Goal: Entertainment & Leisure: Consume media (video, audio)

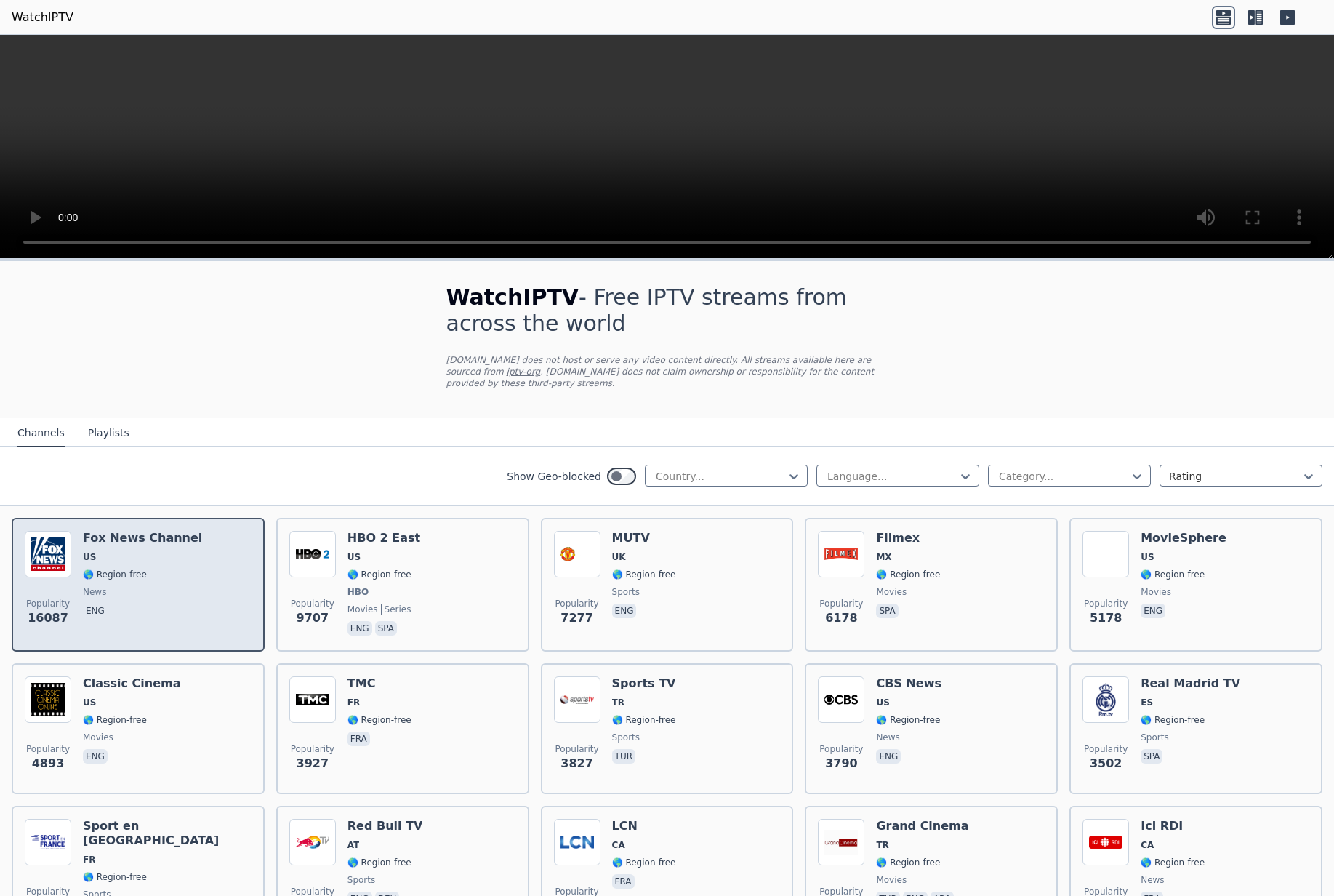
click at [130, 627] on div "[PERSON_NAME] US 🌎 Region-free news eng" at bounding box center [142, 585] width 119 height 108
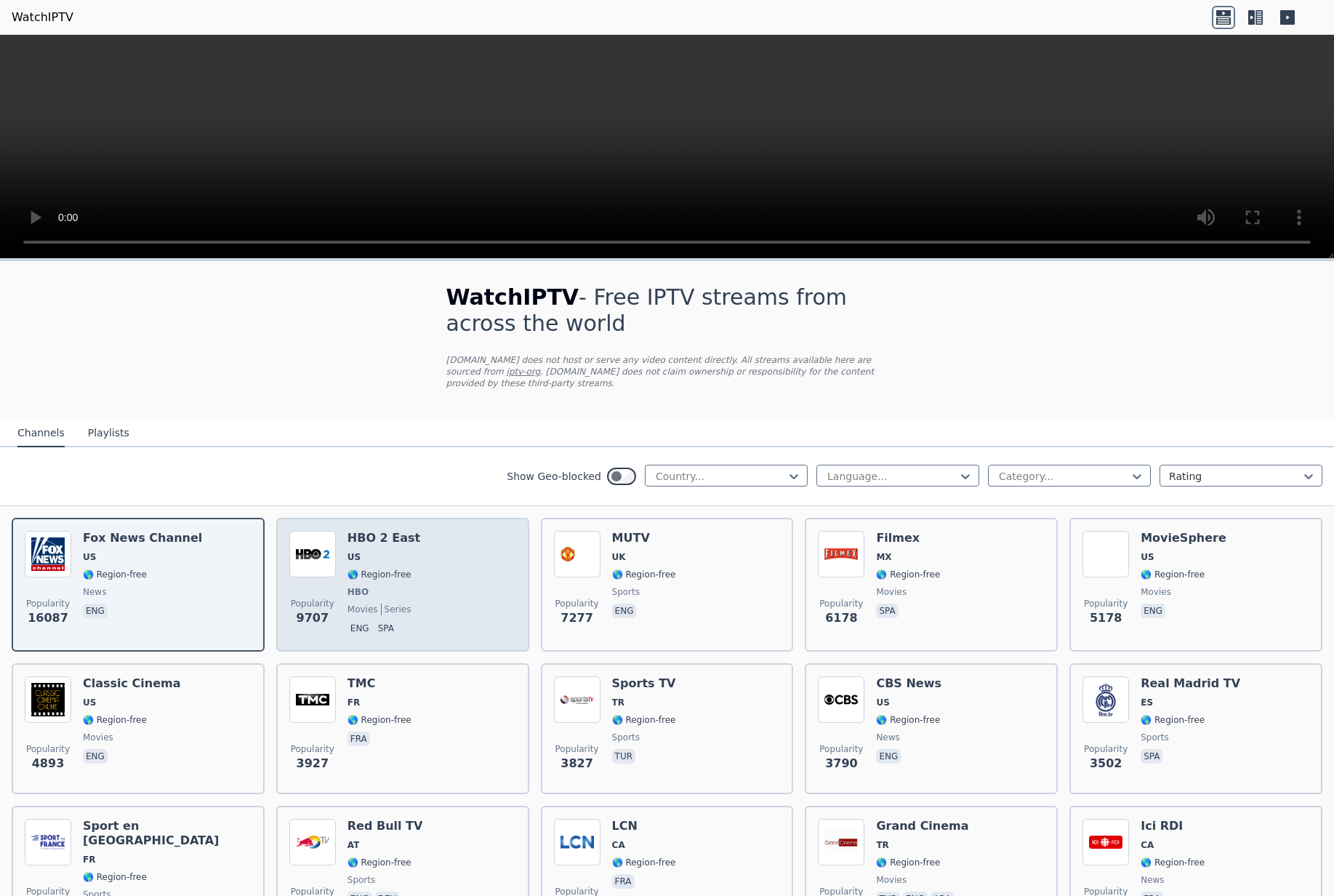
click at [331, 604] on span "Popularity" at bounding box center [312, 603] width 44 height 12
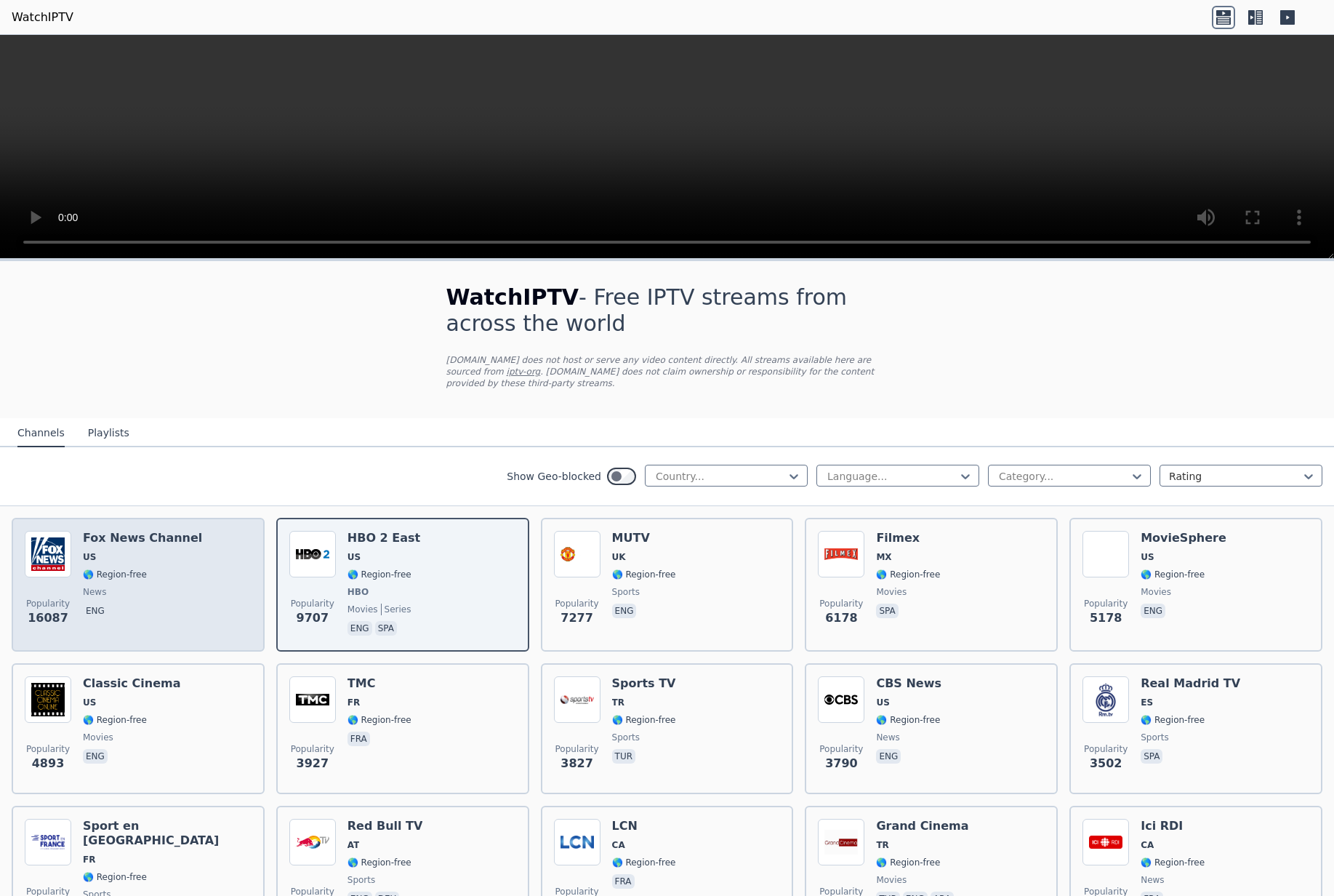
click at [163, 614] on span "eng" at bounding box center [142, 612] width 119 height 17
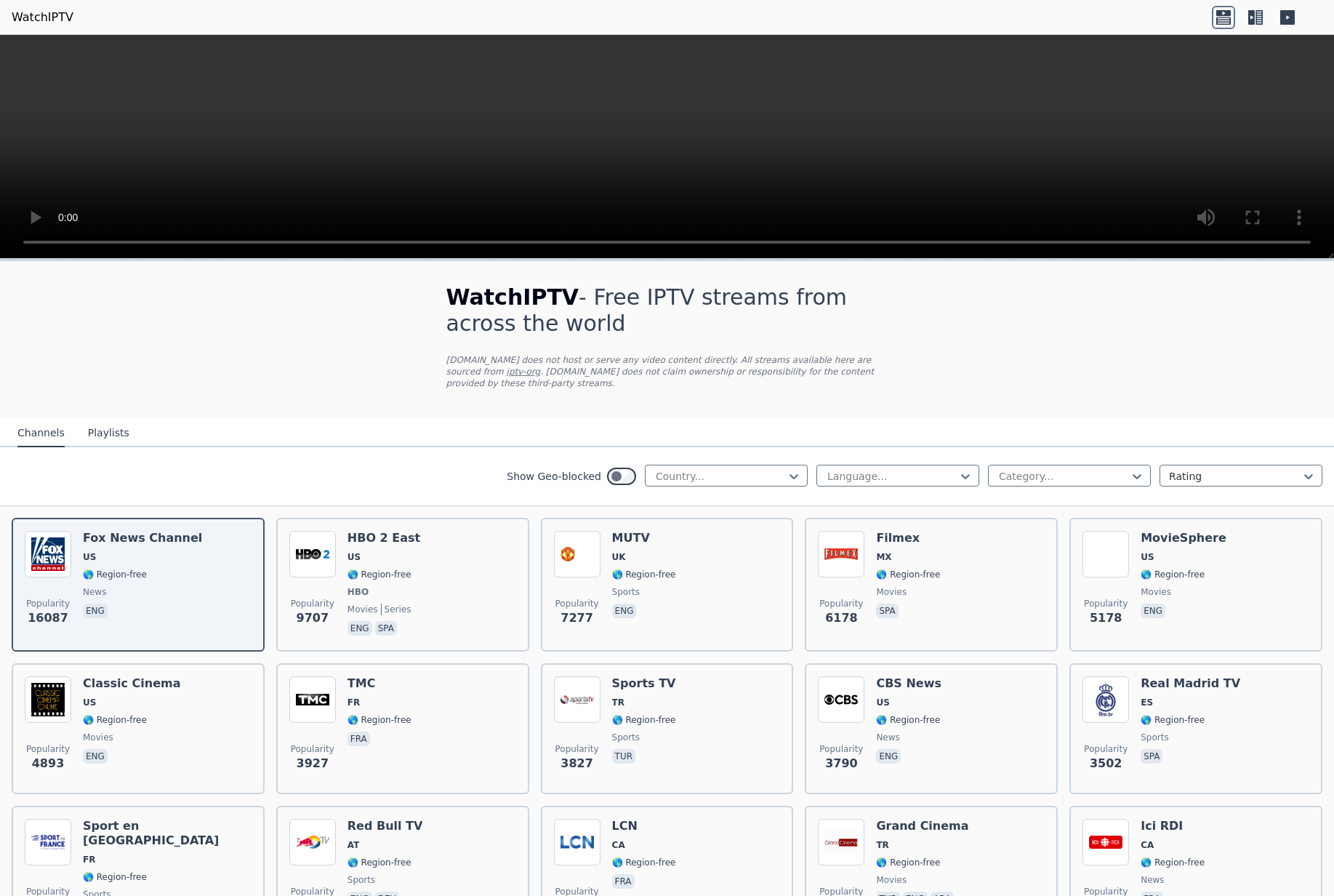
click at [52, 23] on link "WatchIPTV" at bounding box center [43, 17] width 62 height 17
click at [1260, 24] on icon at bounding box center [1256, 17] width 24 height 24
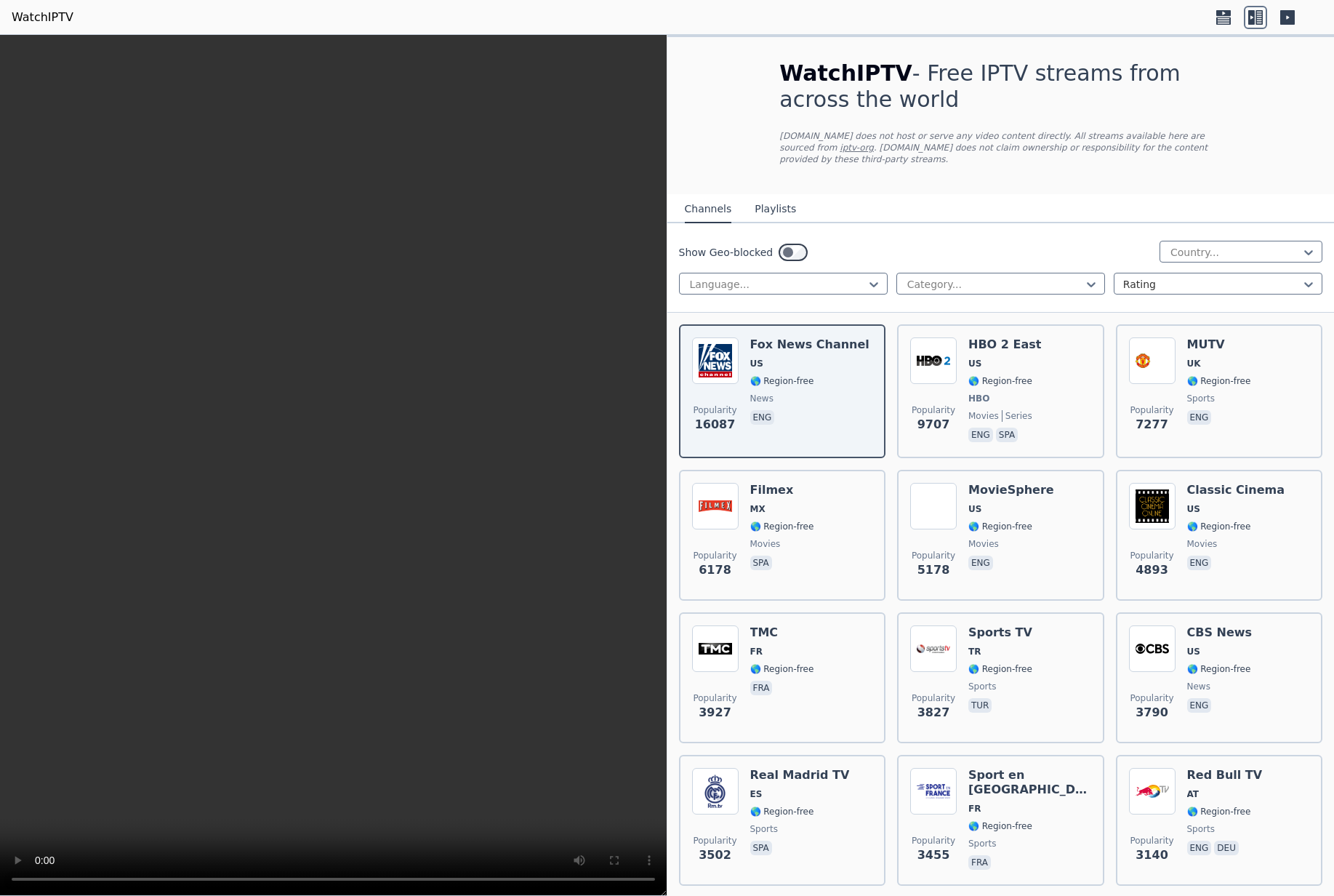
click at [1299, 20] on icon at bounding box center [1288, 17] width 24 height 24
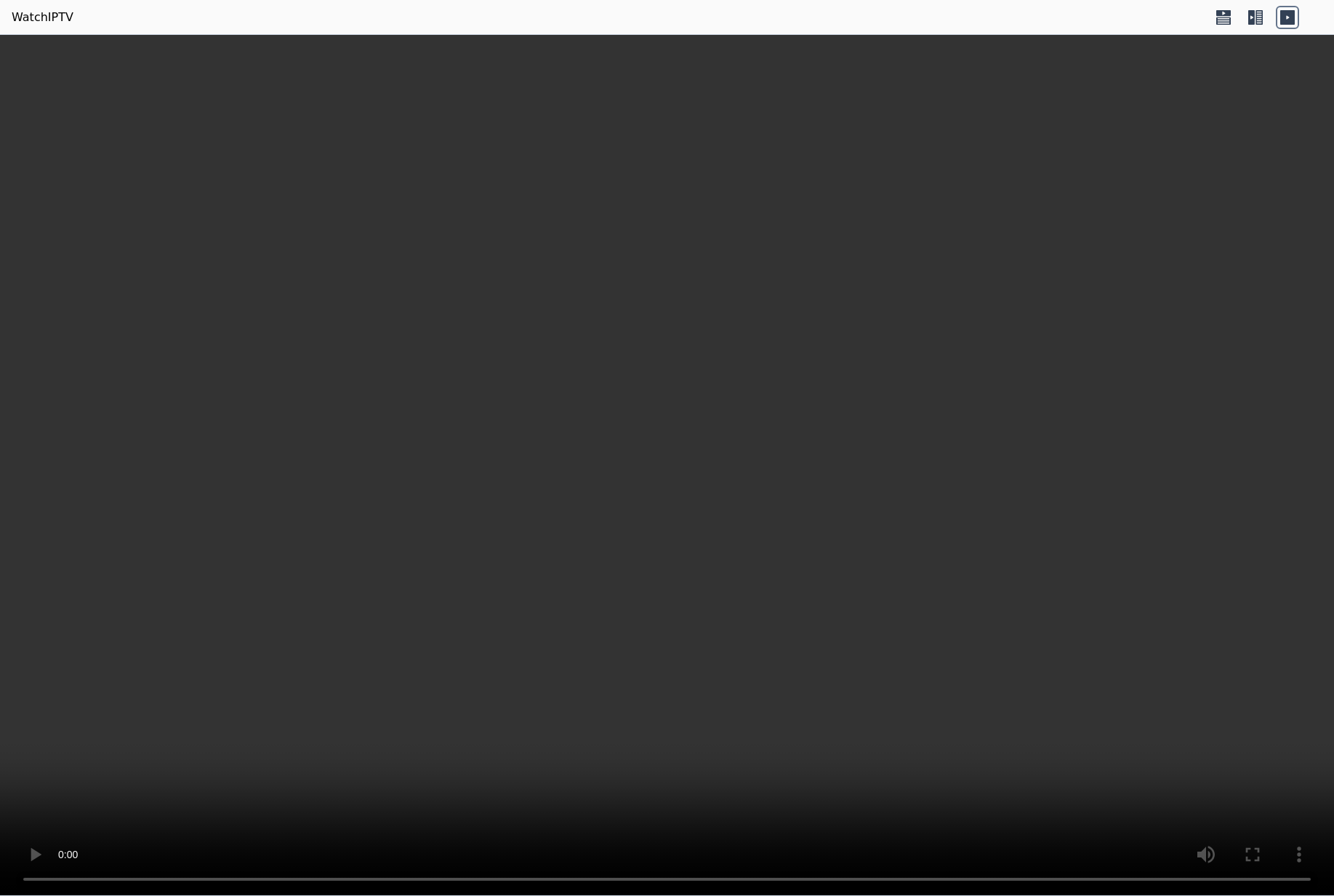
click at [1270, 22] on div at bounding box center [1256, 17] width 87 height 24
click at [1257, 24] on icon at bounding box center [1260, 17] width 7 height 15
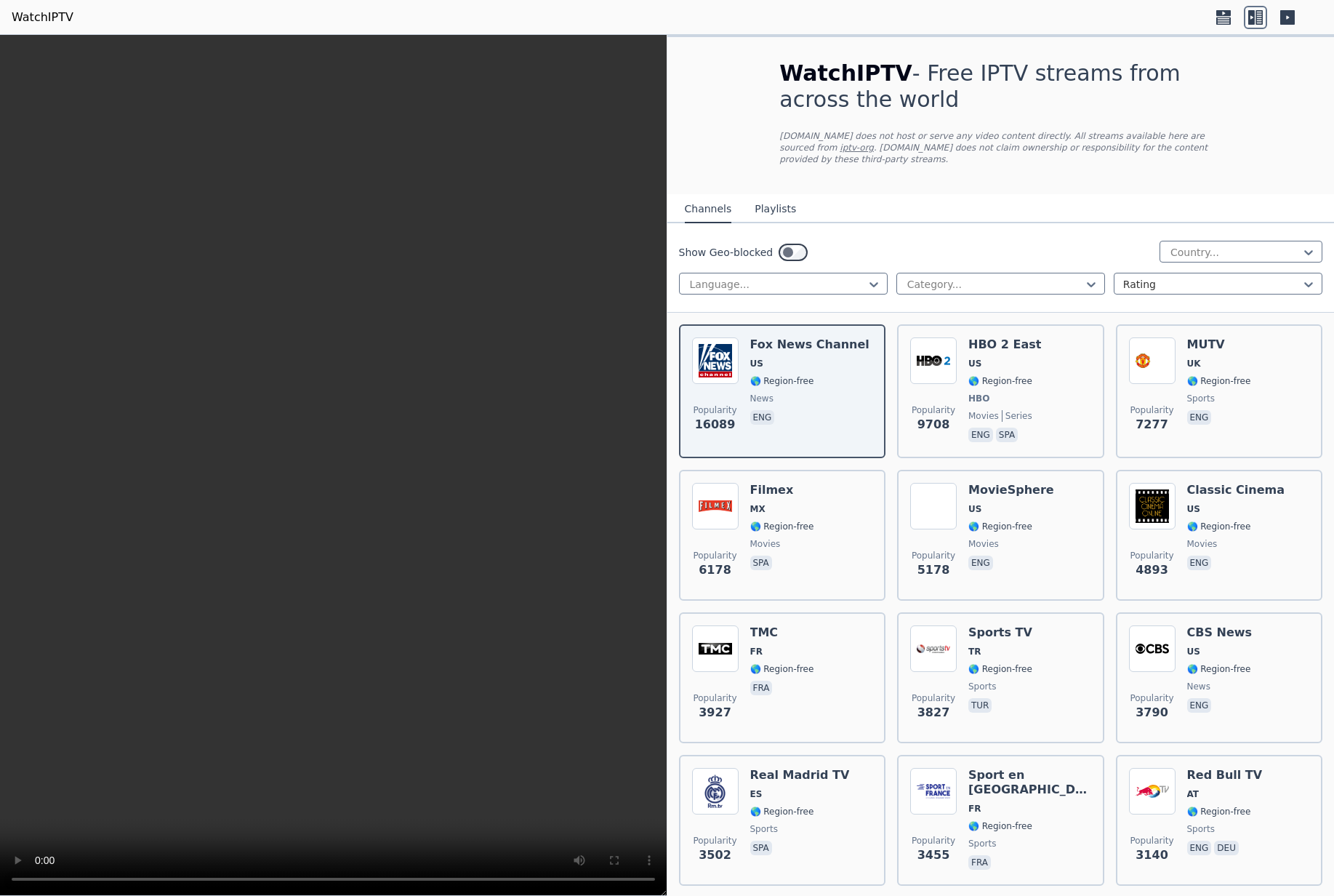
click at [786, 216] on button "Playlists" at bounding box center [776, 209] width 42 height 27
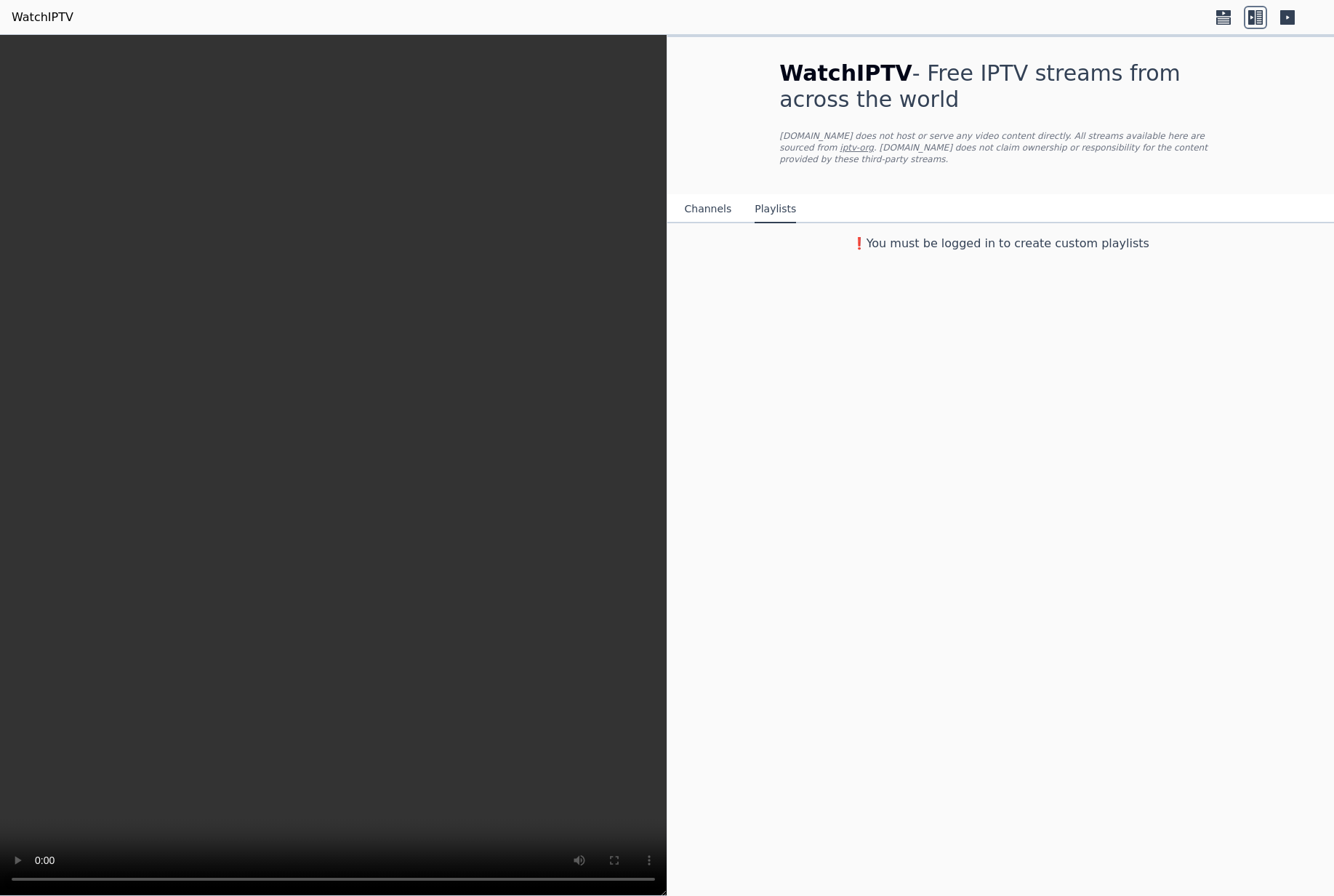
click at [711, 211] on button "Channels" at bounding box center [708, 209] width 47 height 27
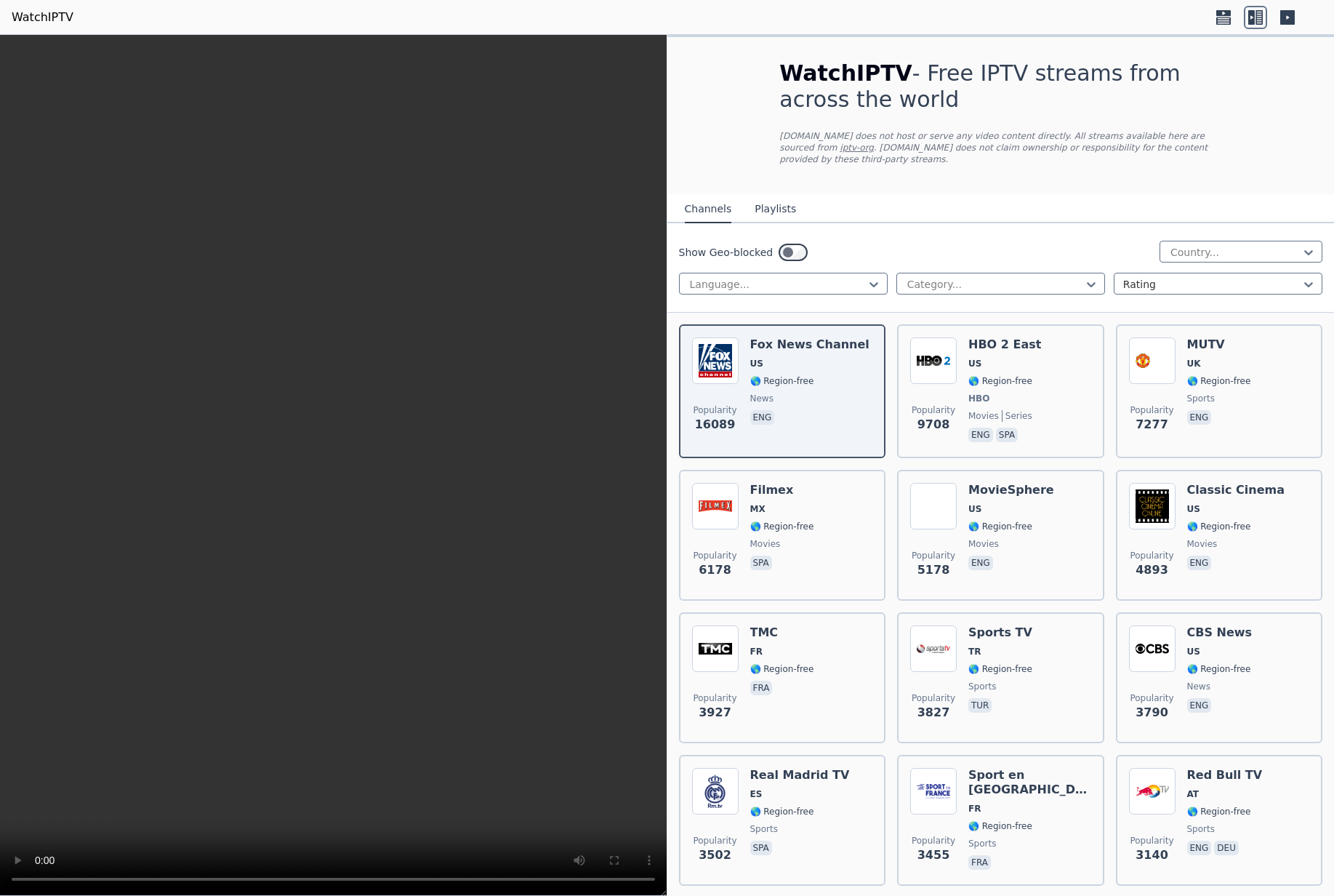
click at [767, 210] on button "Playlists" at bounding box center [776, 209] width 42 height 27
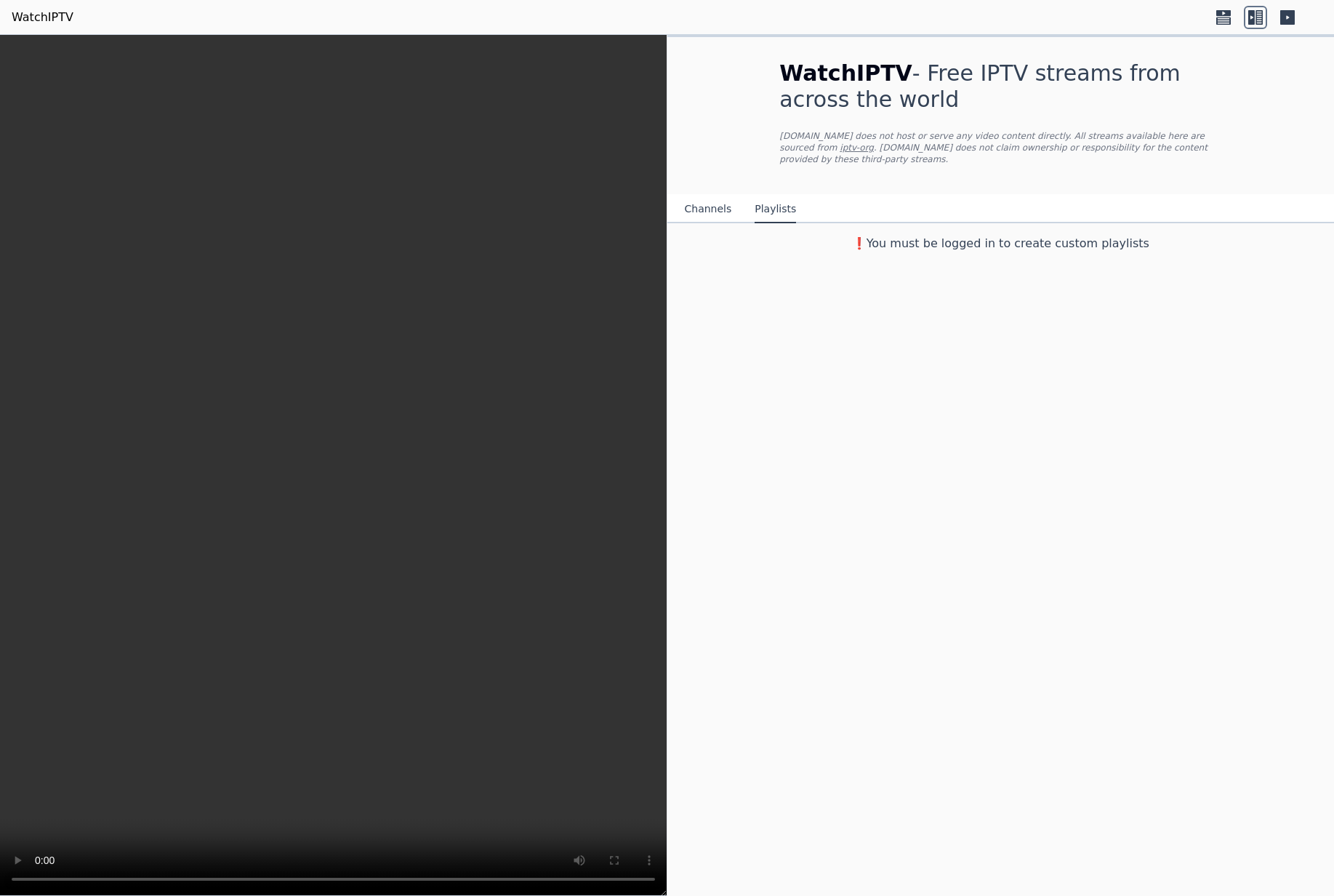
click at [987, 244] on h3 "❗️You must be logged in to create custom playlists" at bounding box center [1001, 243] width 489 height 17
click at [720, 210] on button "Channels" at bounding box center [708, 209] width 47 height 27
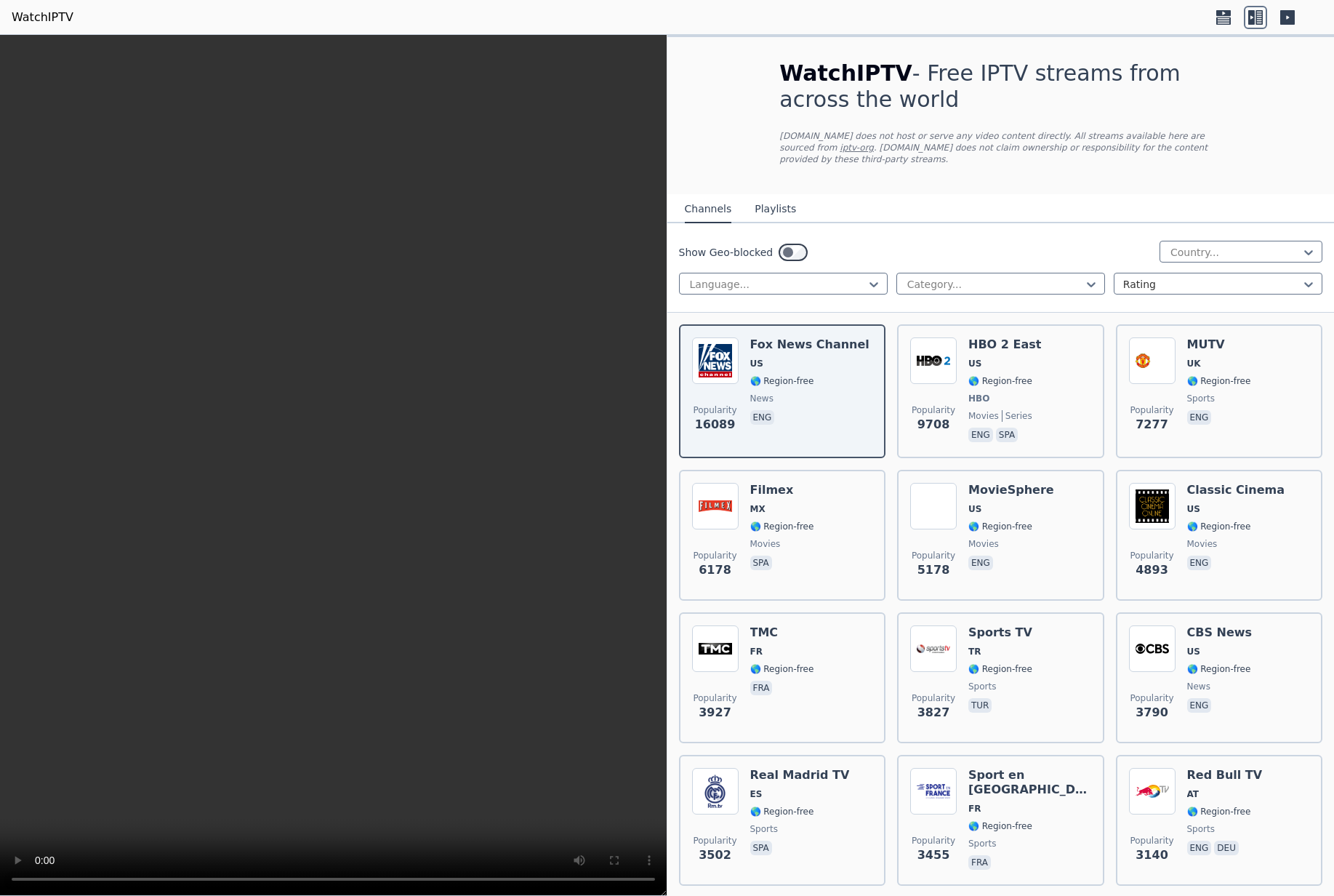
click at [1072, 159] on p "[DOMAIN_NAME] does not host or serve any video content directly. All streams av…" at bounding box center [1000, 147] width 442 height 34
click at [1219, 26] on icon at bounding box center [1224, 17] width 24 height 24
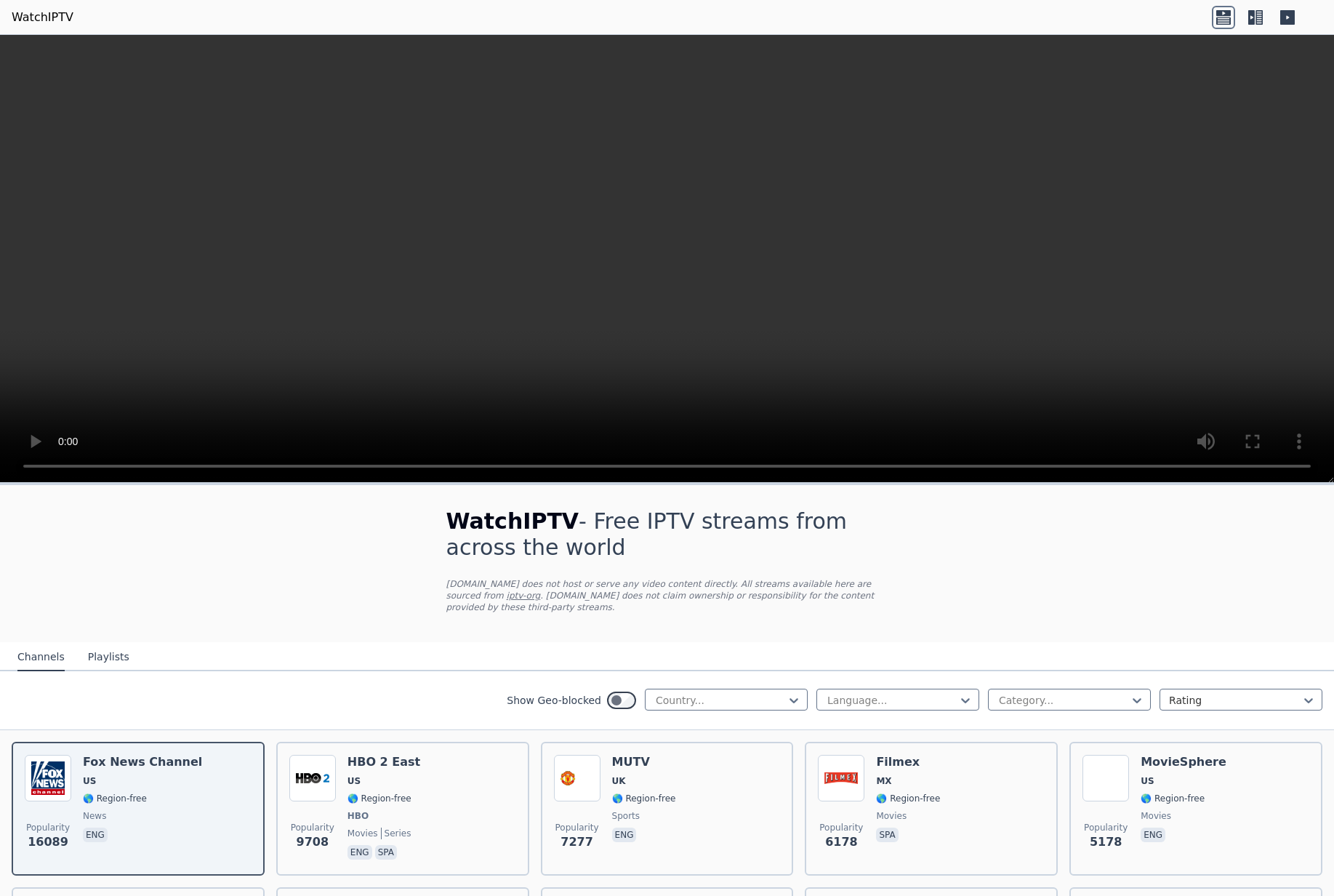
click at [1246, 24] on icon at bounding box center [1256, 17] width 24 height 24
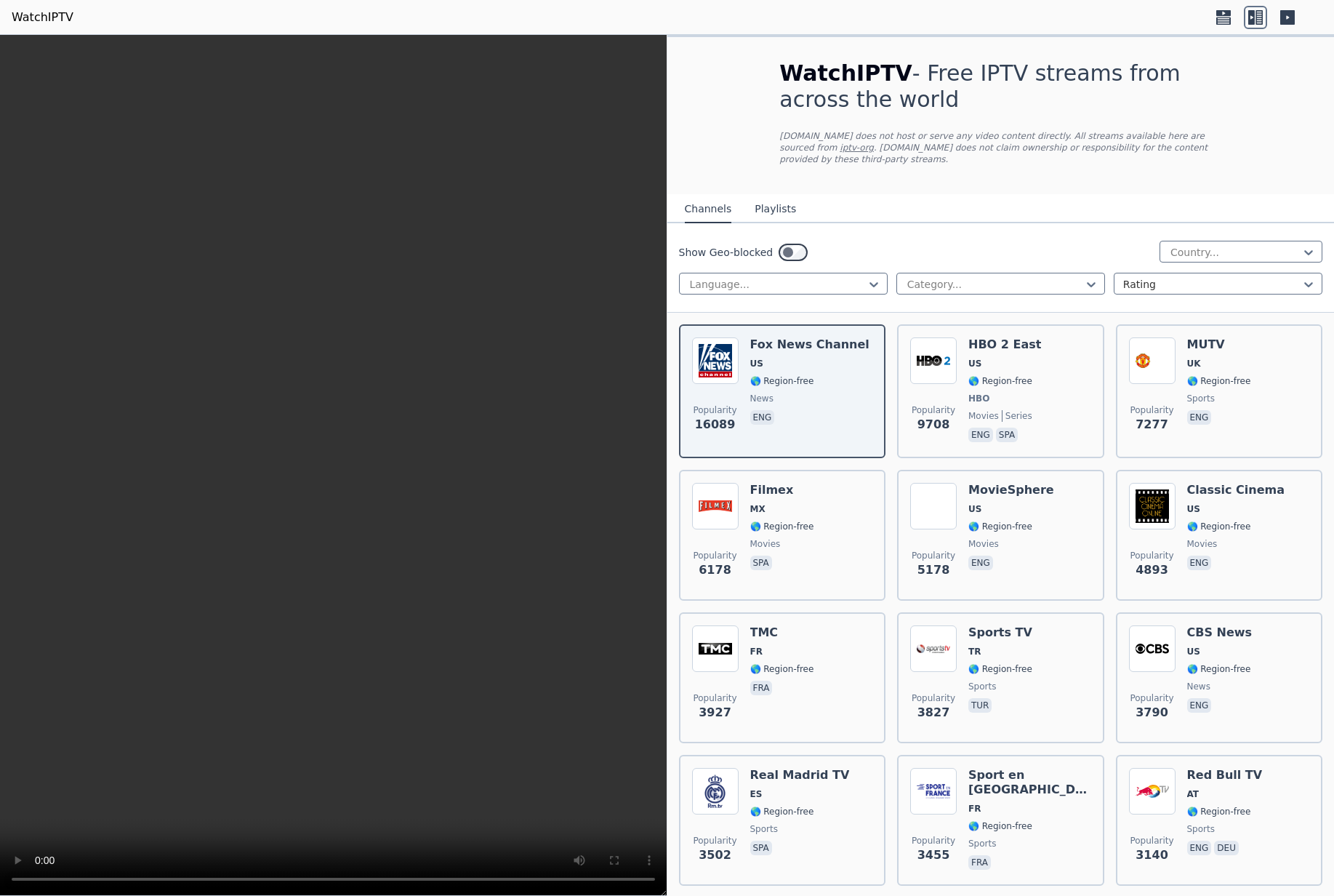
click at [40, 16] on link "WatchIPTV" at bounding box center [43, 17] width 62 height 17
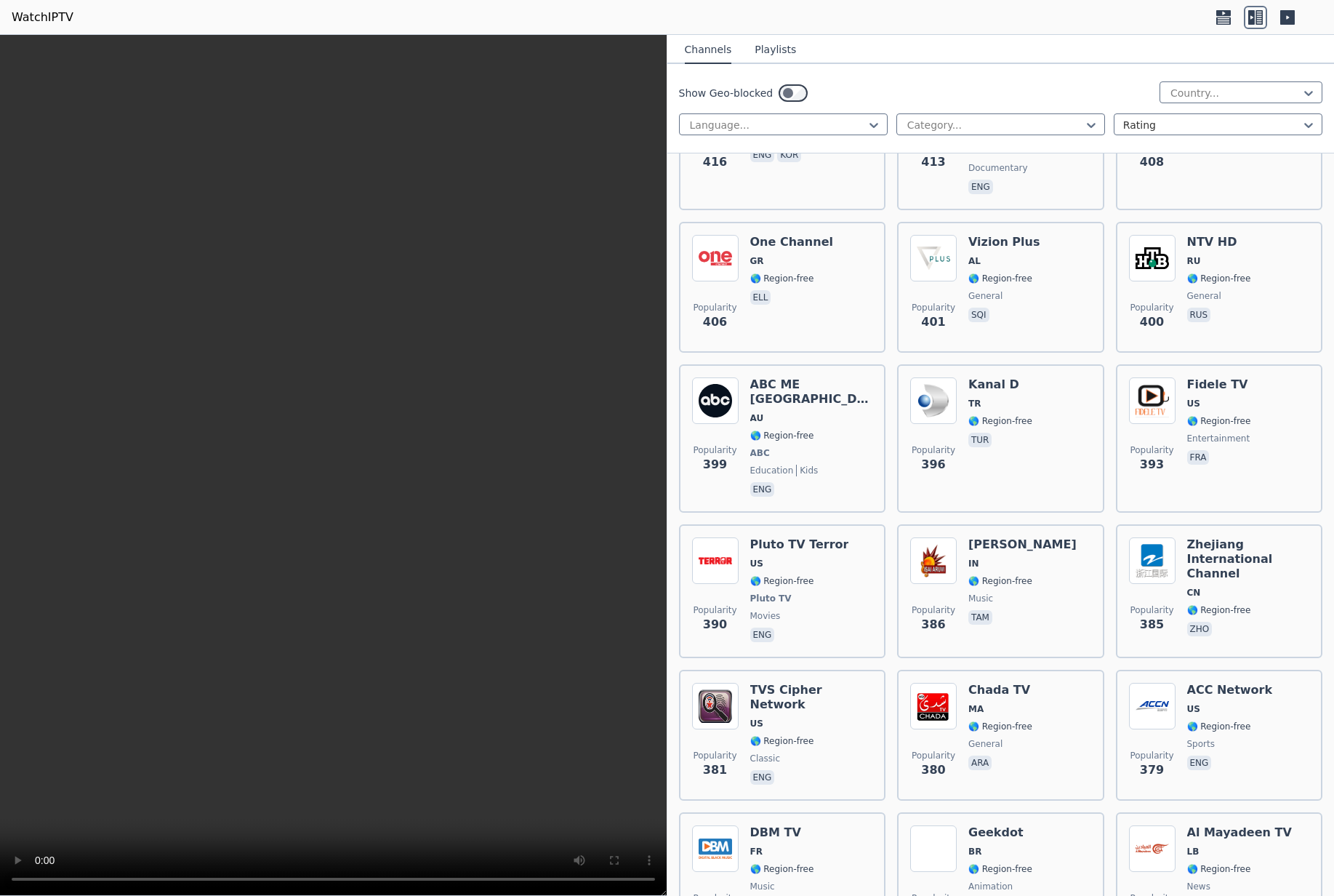
scroll to position [11636, 0]
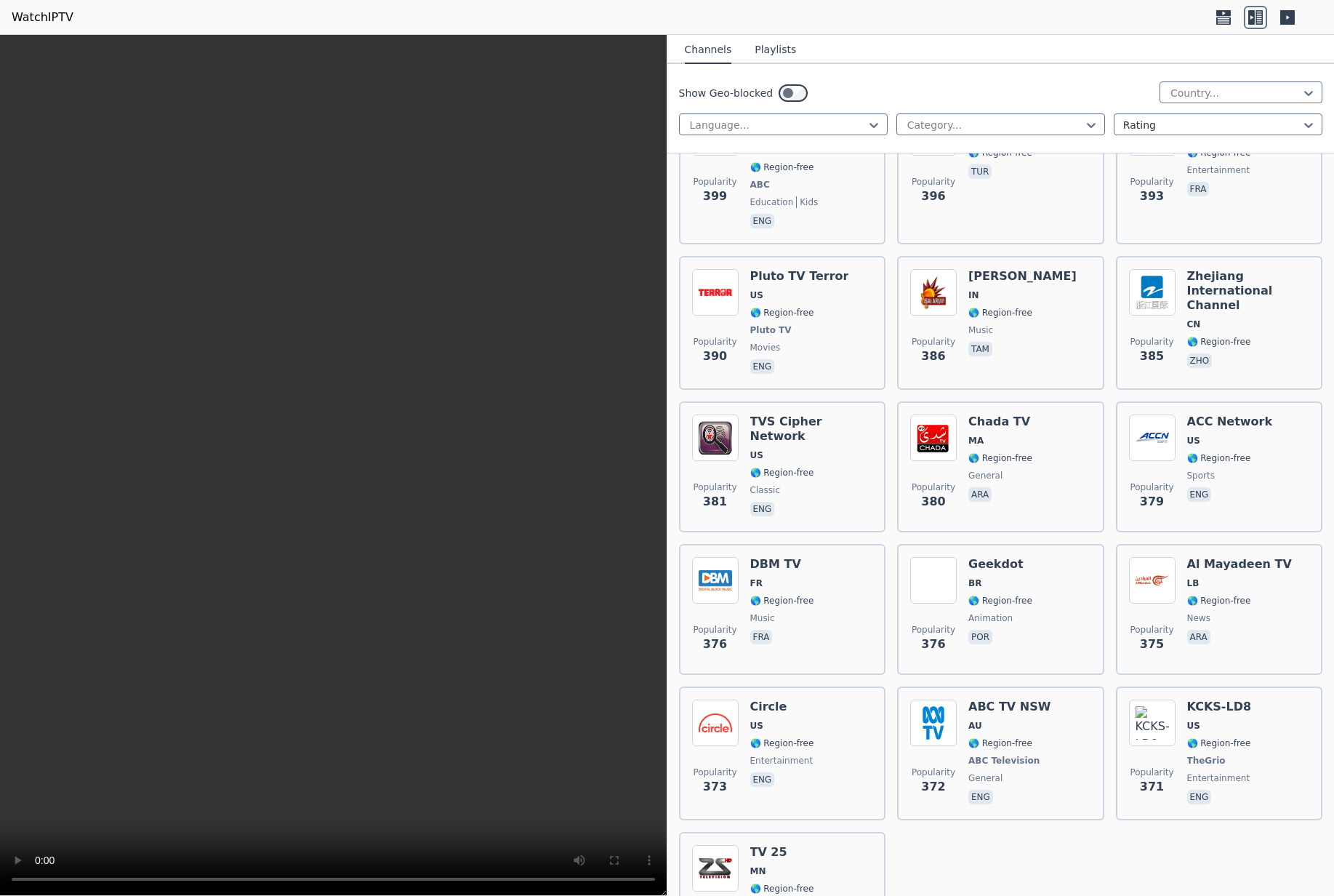
click at [764, 56] on button "Playlists" at bounding box center [776, 50] width 42 height 27
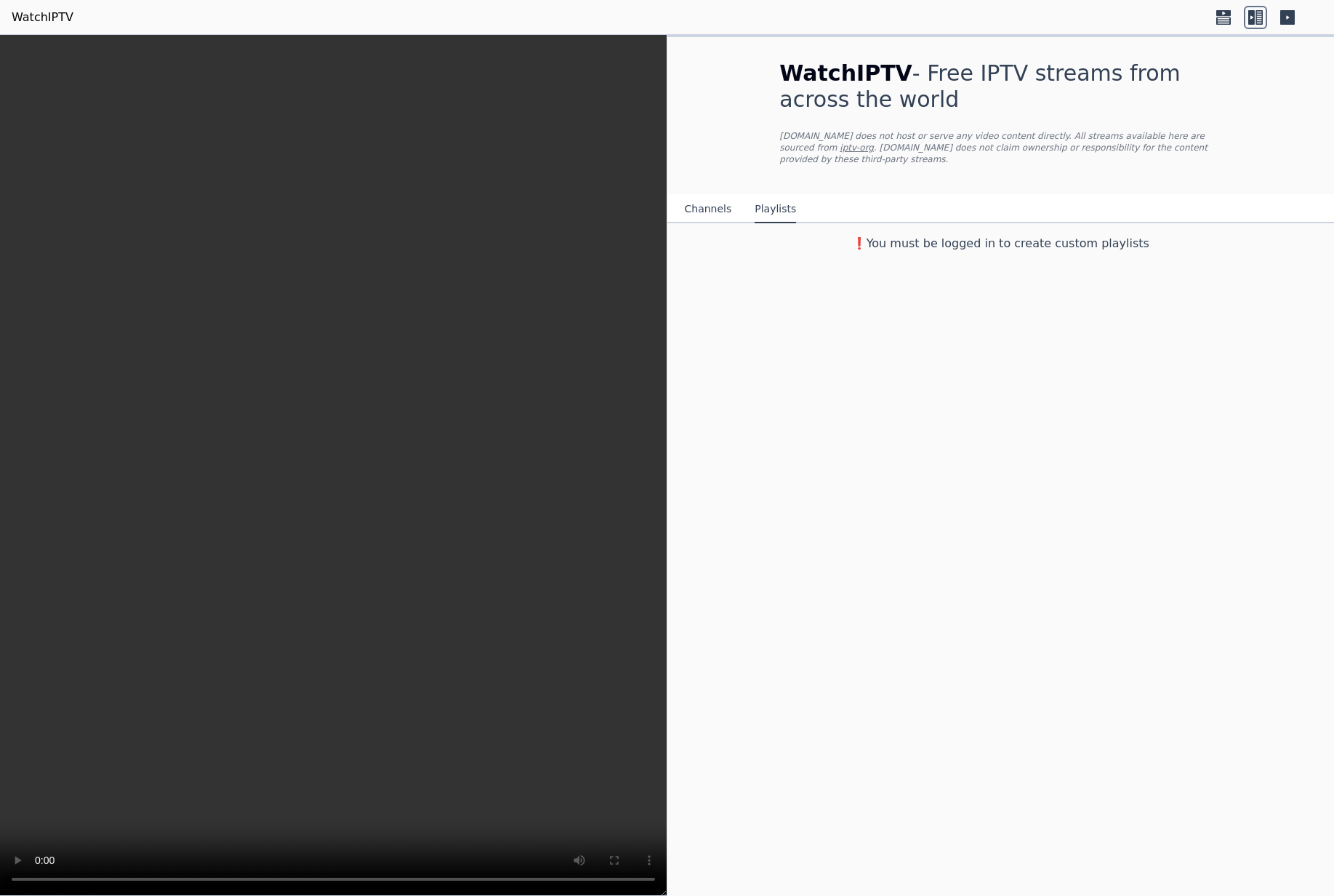
click at [840, 152] on link "iptv-org" at bounding box center [857, 147] width 35 height 10
click at [996, 245] on h3 "❗️You must be logged in to create custom playlists" at bounding box center [1001, 243] width 489 height 17
click at [875, 248] on h3 "❗️You must be logged in to create custom playlists" at bounding box center [1001, 243] width 489 height 17
drag, startPoint x: 896, startPoint y: 245, endPoint x: 961, endPoint y: 238, distance: 65.4
click at [962, 239] on h3 "❗️You must be logged in to create custom playlists" at bounding box center [1001, 243] width 489 height 17
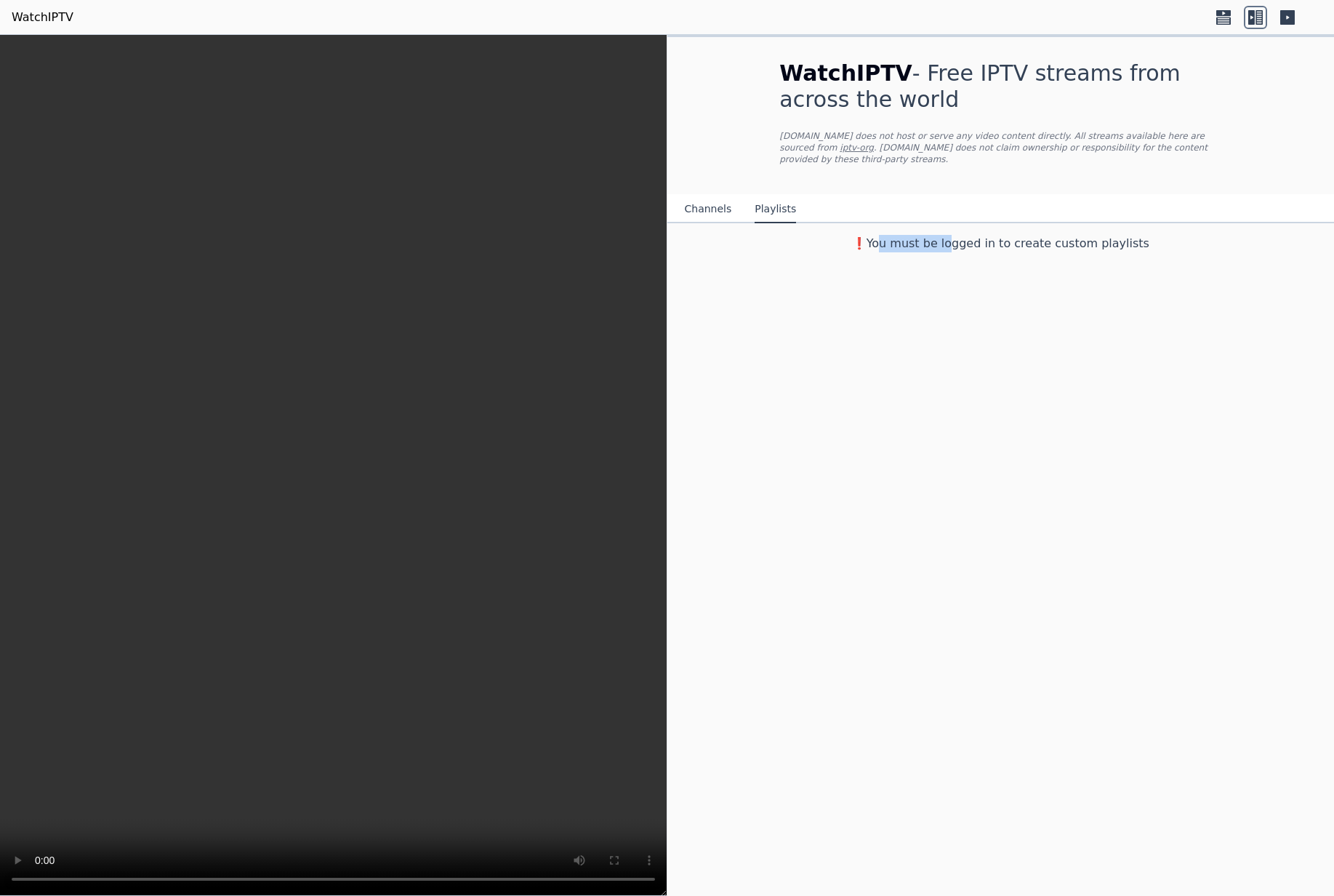
drag, startPoint x: 953, startPoint y: 237, endPoint x: 934, endPoint y: 241, distance: 19.4
click at [953, 237] on h3 "❗️You must be logged in to create custom playlists" at bounding box center [1001, 243] width 489 height 17
click at [796, 195] on nav "Channels Playlists" at bounding box center [1001, 209] width 667 height 29
click at [725, 206] on button "Channels" at bounding box center [708, 209] width 47 height 27
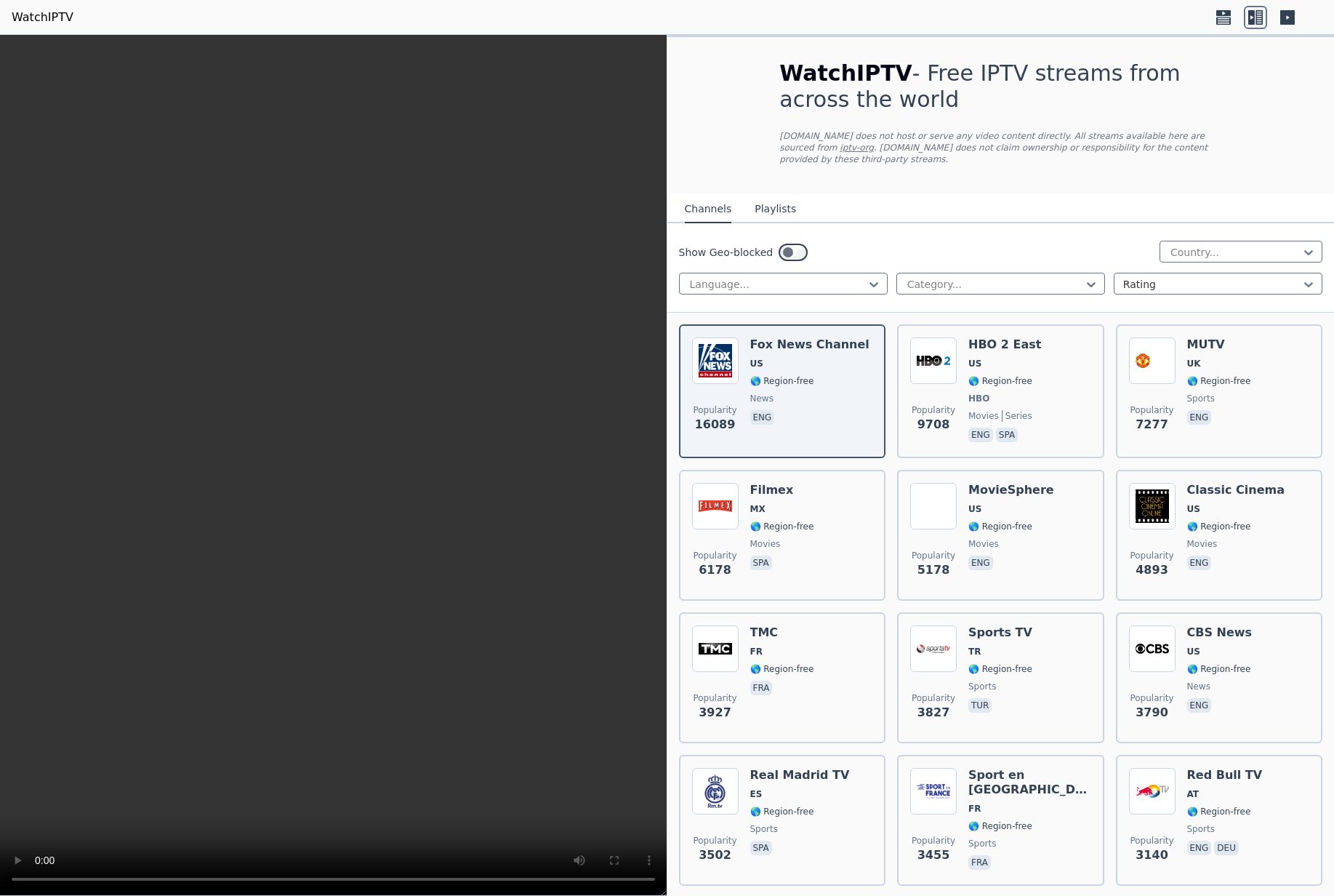
click at [763, 207] on button "Playlists" at bounding box center [776, 209] width 42 height 27
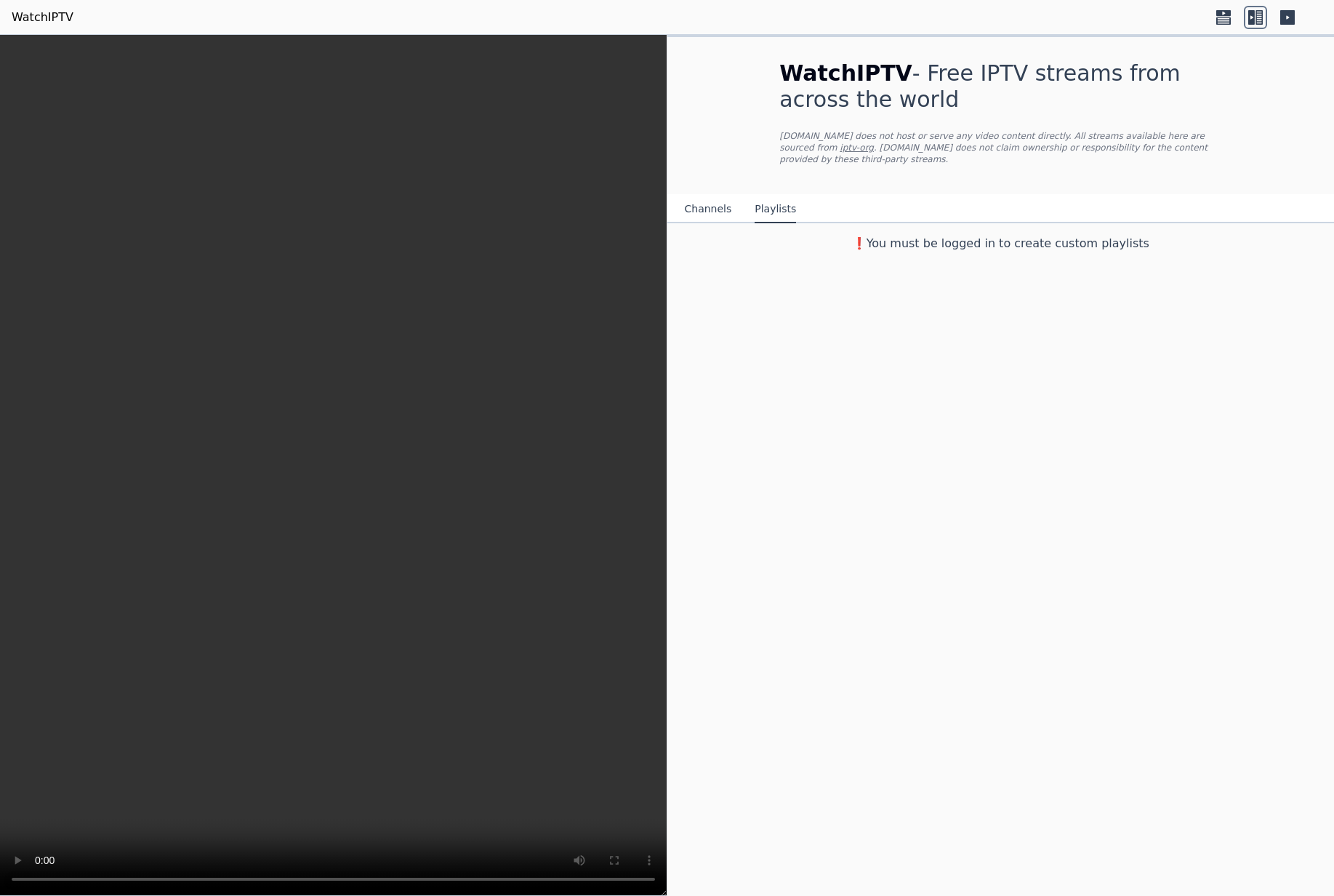
click at [65, 18] on link "WatchIPTV" at bounding box center [43, 17] width 62 height 17
click at [44, 20] on link "WatchIPTV" at bounding box center [43, 17] width 62 height 17
click at [693, 223] on div "❗️You must be logged in to create custom playlists" at bounding box center [1001, 241] width 667 height 34
click at [692, 217] on button "Channels" at bounding box center [708, 209] width 47 height 27
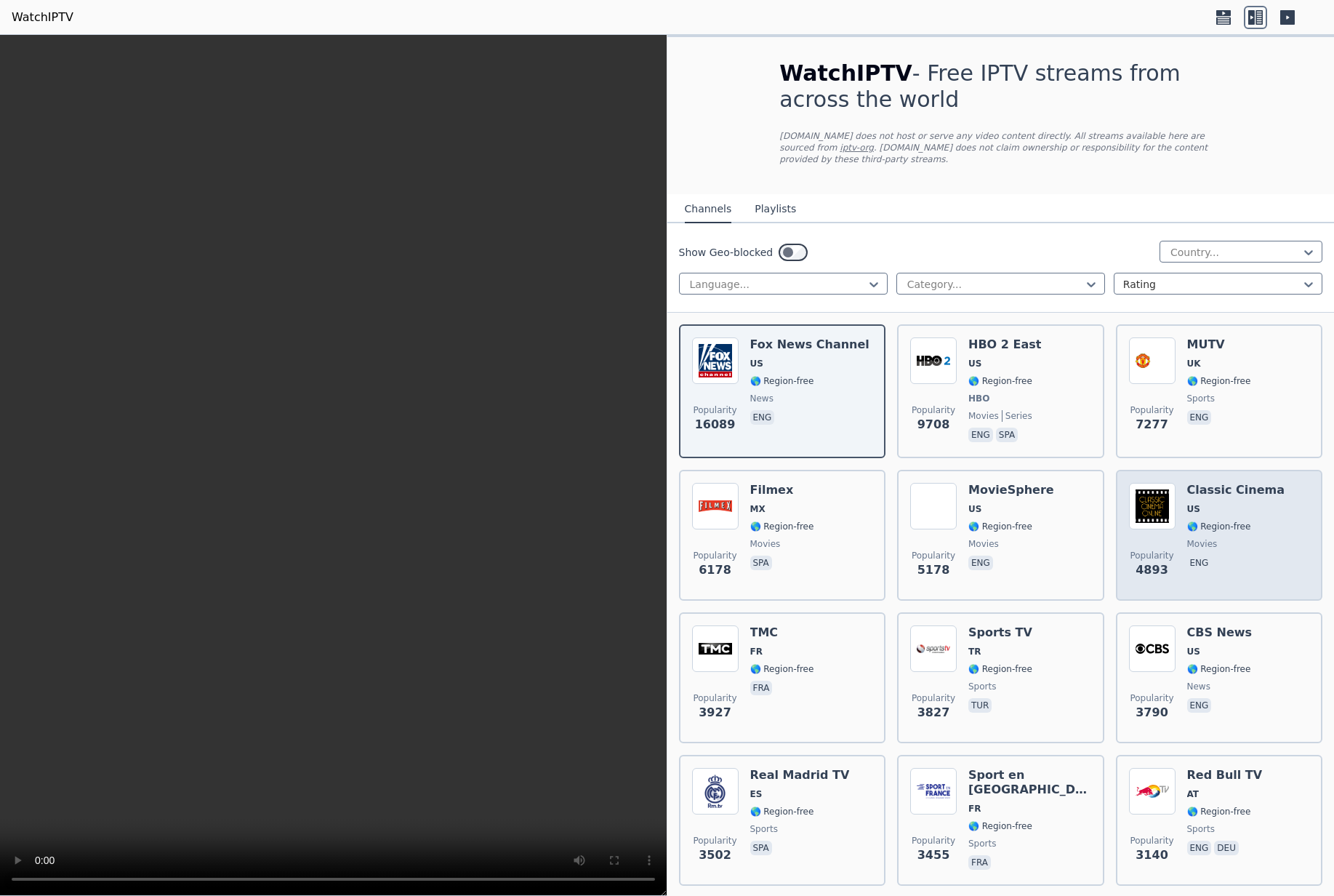
click at [1182, 548] on div "Popularity 4893 Classic Cinema US 🌎 Region-free movies eng" at bounding box center [1220, 535] width 181 height 104
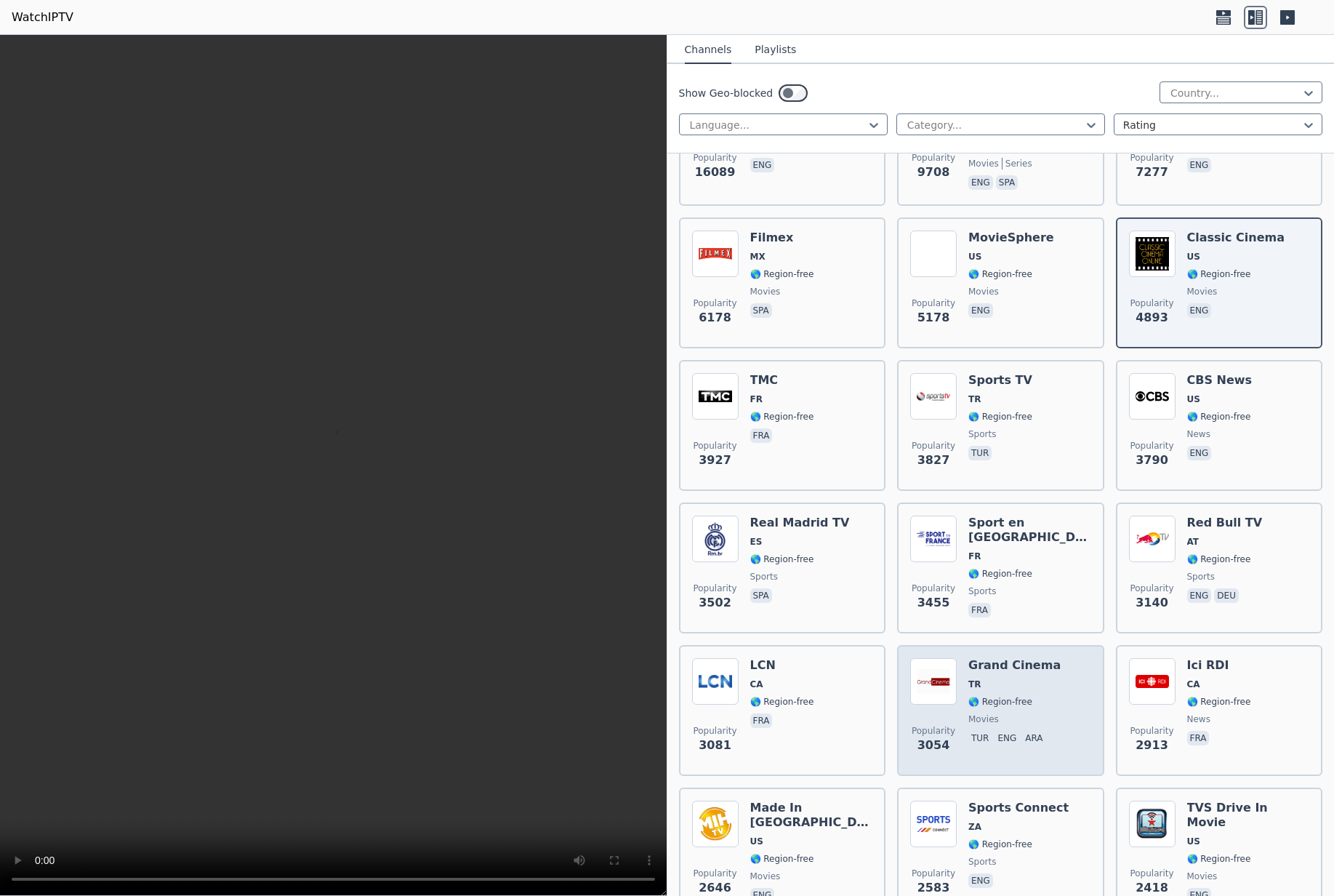
scroll to position [402, 0]
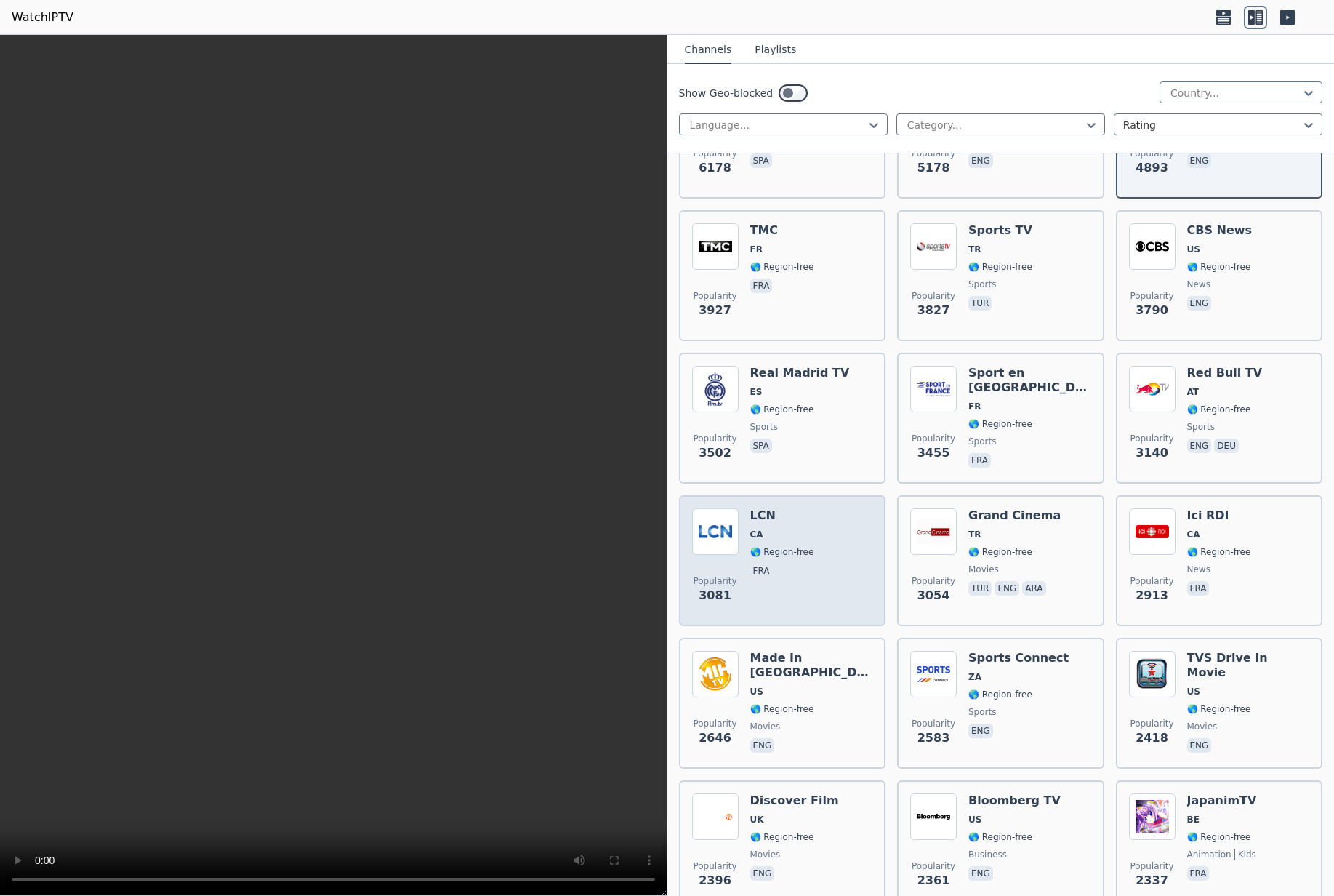
click at [823, 571] on div "Popularity 3081 LCN CA 🌎 Region-free fra" at bounding box center [782, 560] width 181 height 104
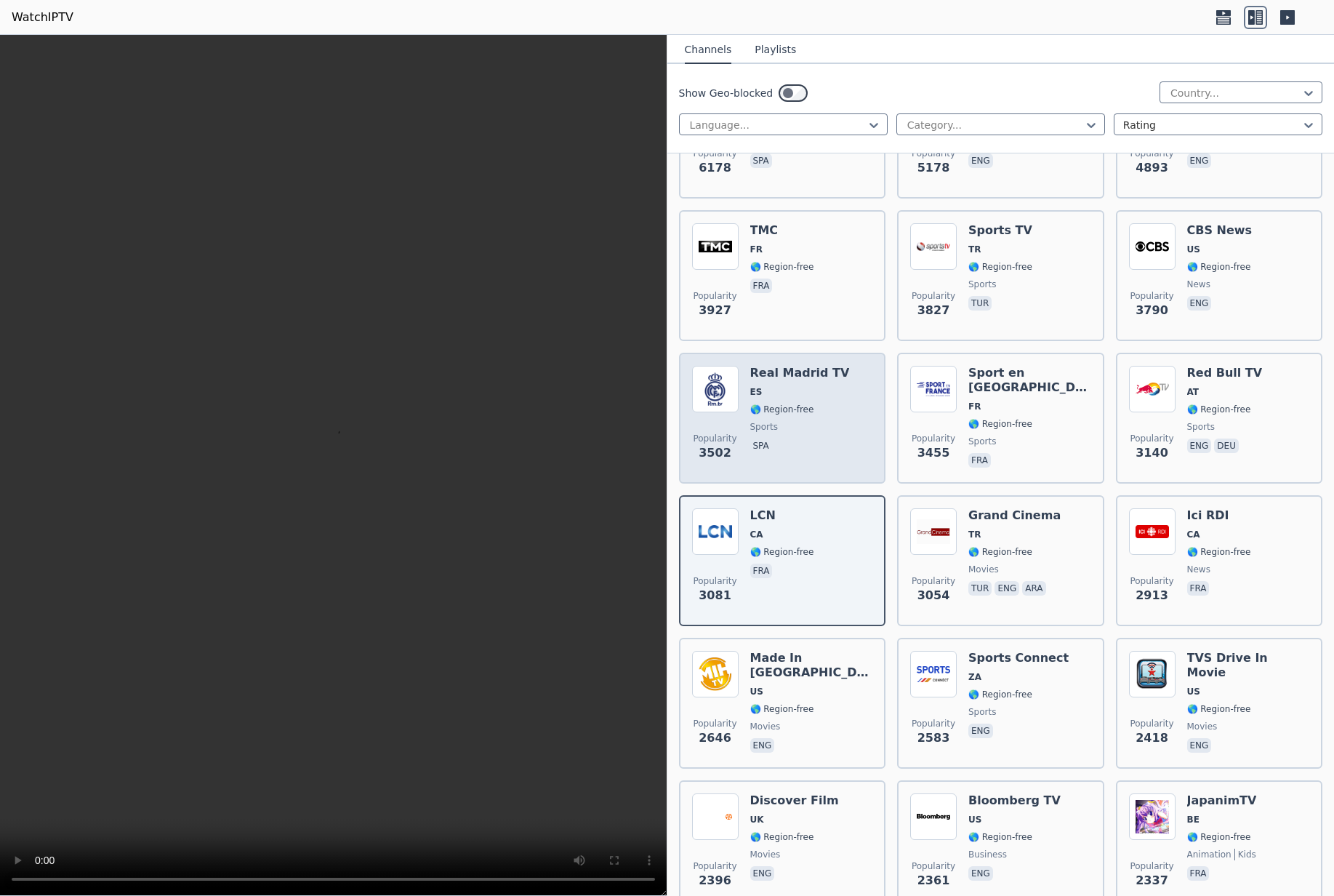
click at [774, 392] on span "ES" at bounding box center [800, 391] width 100 height 12
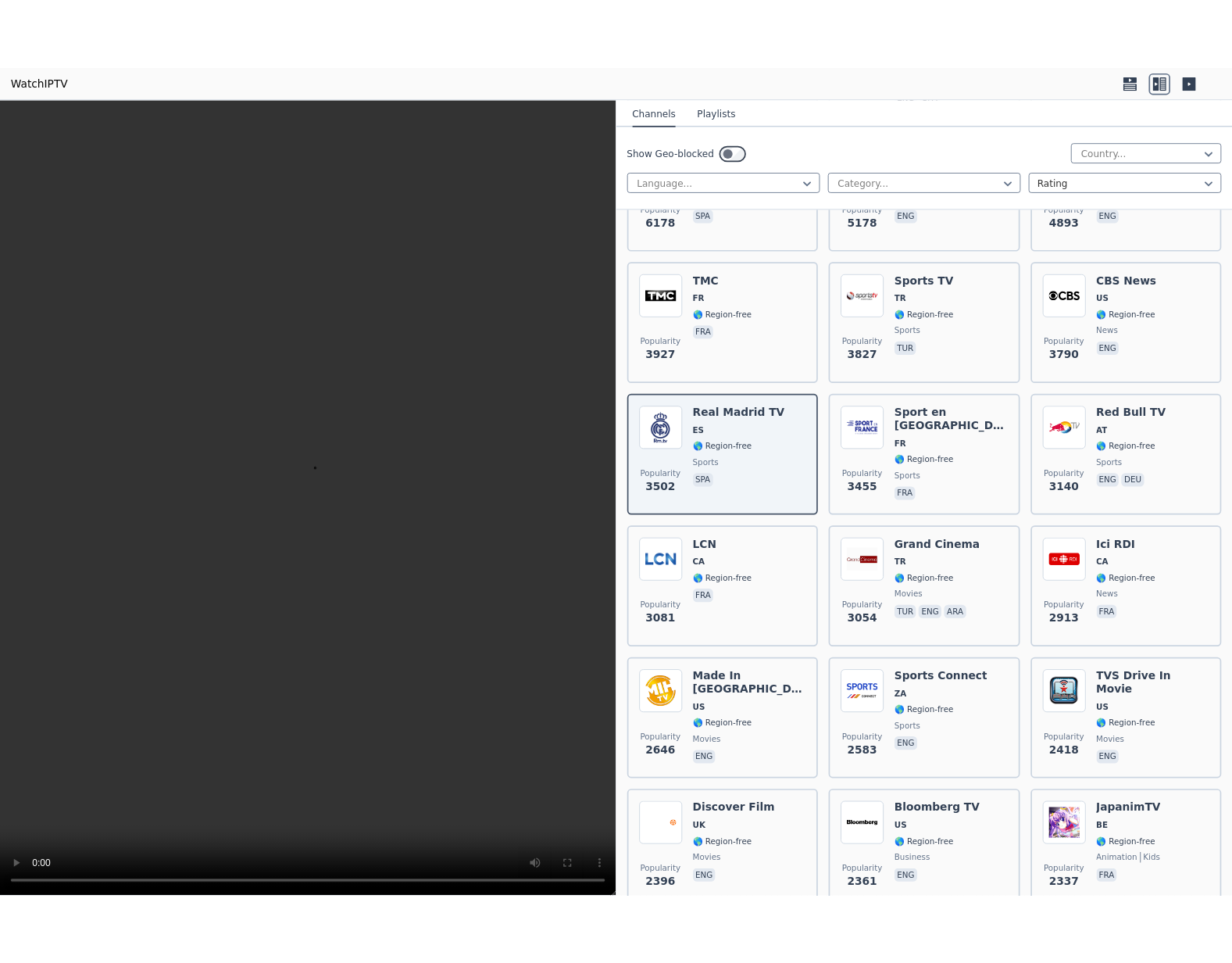
scroll to position [0, 0]
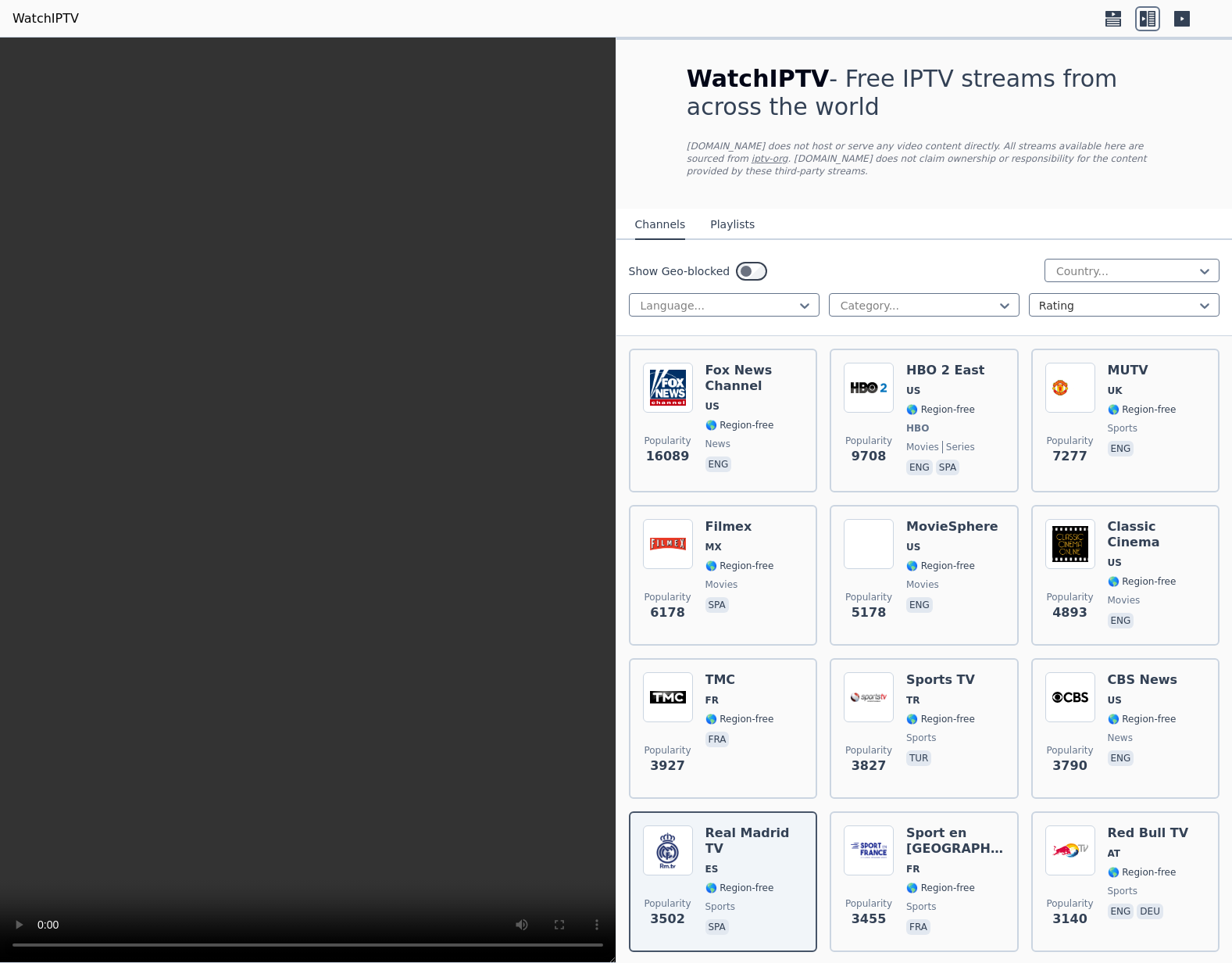
click at [690, 320] on div "Show Geo-blocked Country... Language... Category... Rating" at bounding box center [925, 288] width 616 height 96
click at [687, 312] on div at bounding box center [718, 305] width 158 height 16
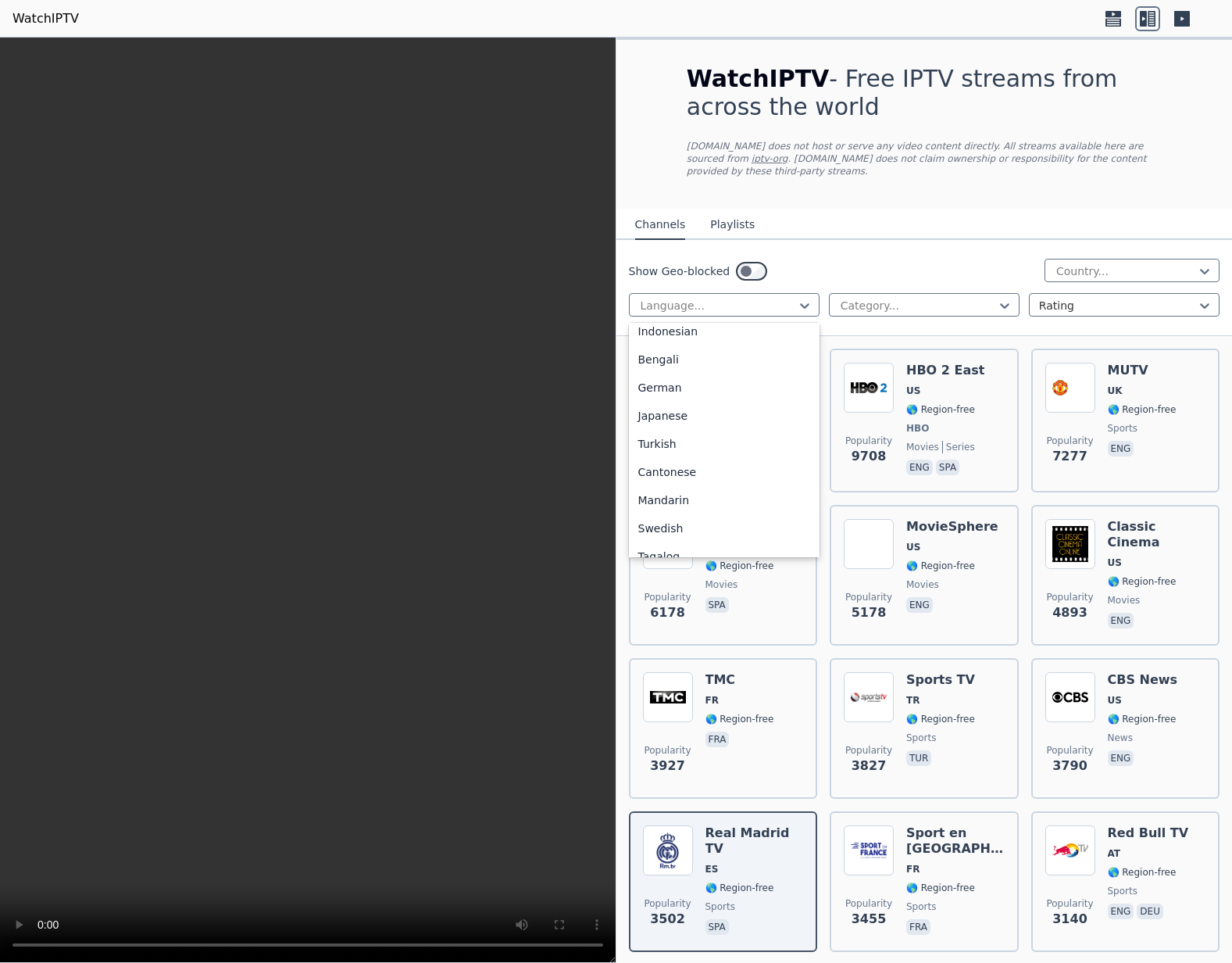
scroll to position [390, 0]
click at [1086, 275] on div at bounding box center [1126, 271] width 142 height 16
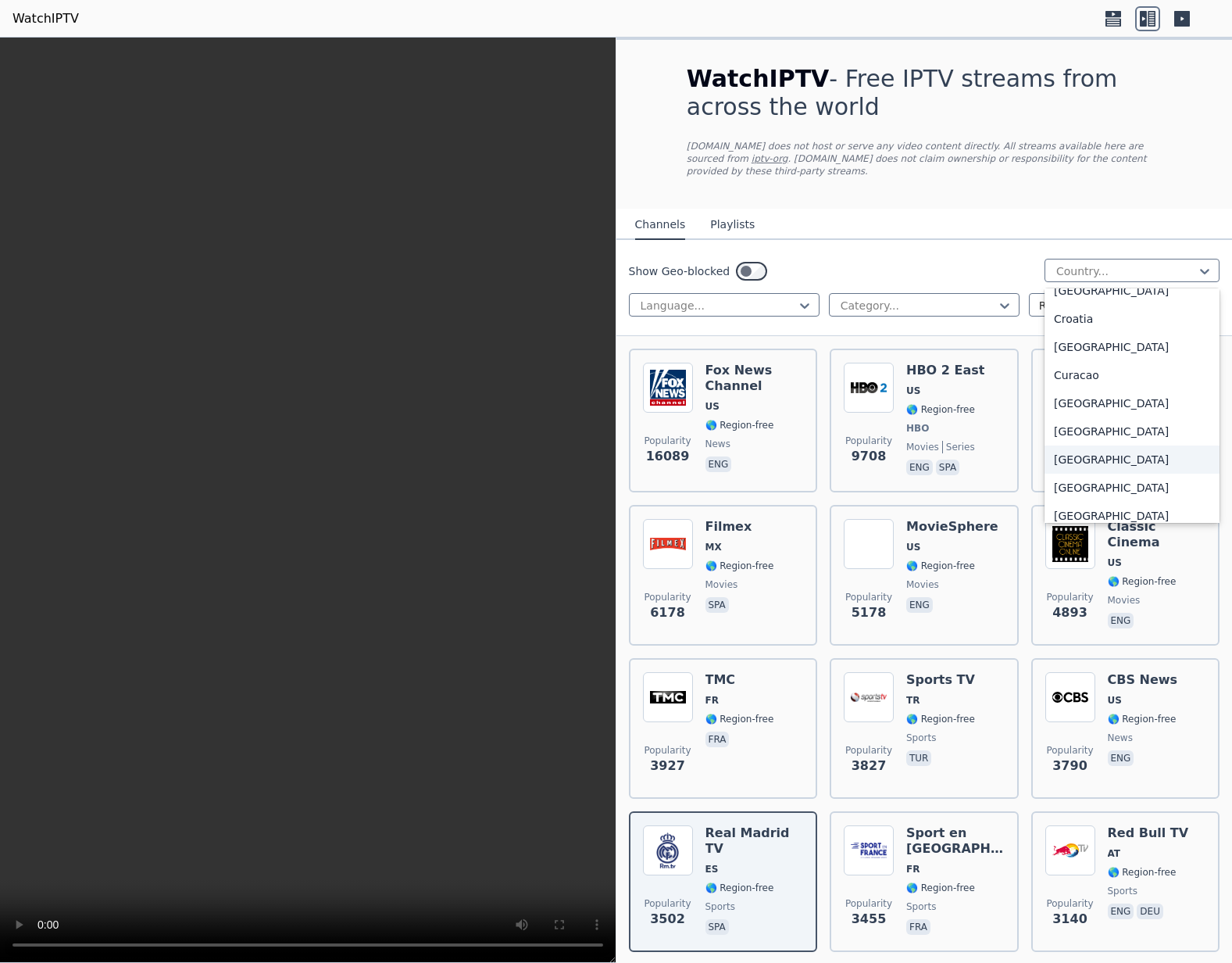
scroll to position [1234, 0]
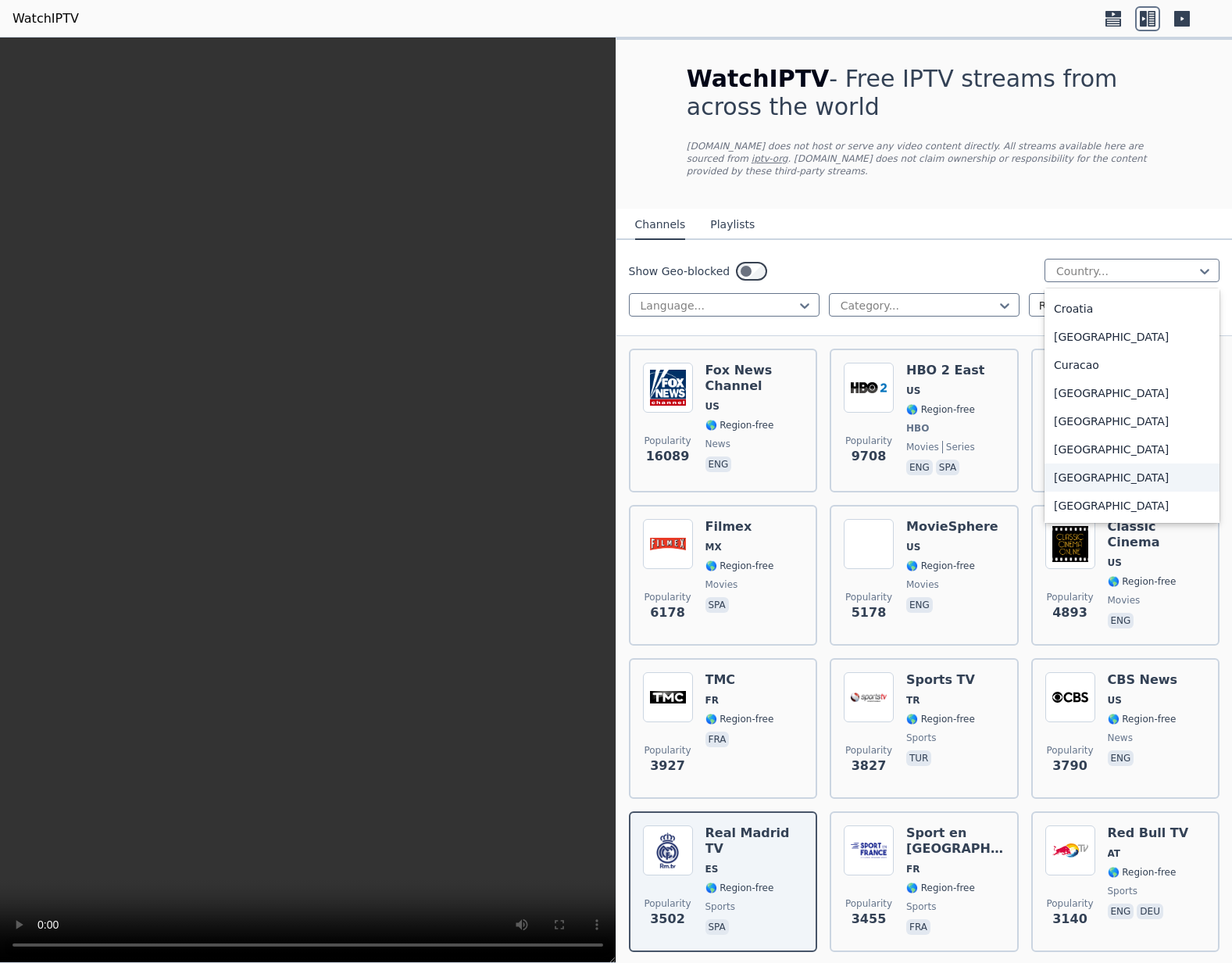
click at [1091, 487] on div "[GEOGRAPHIC_DATA]" at bounding box center [1132, 477] width 175 height 28
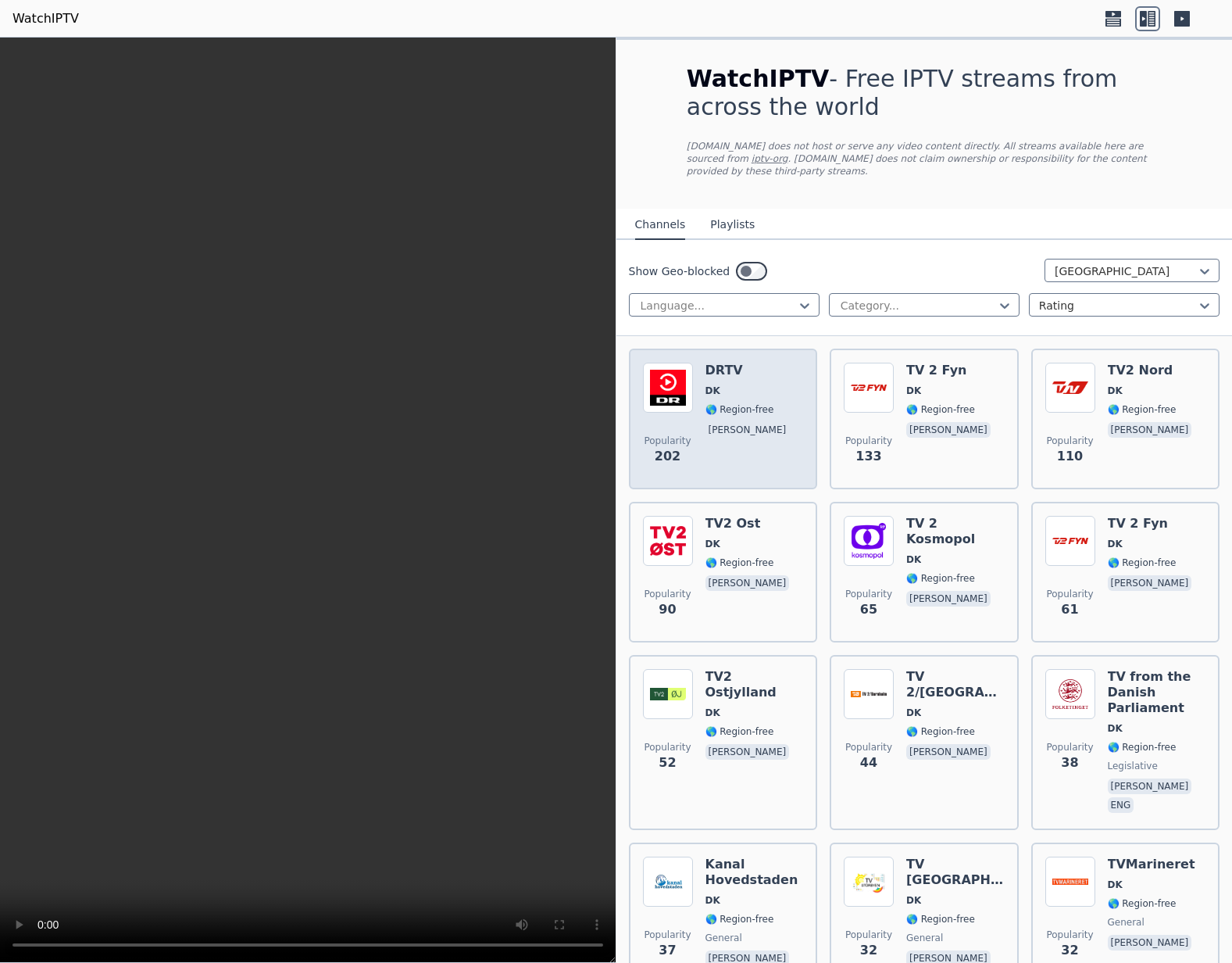
click at [715, 394] on span "DK" at bounding box center [712, 390] width 15 height 13
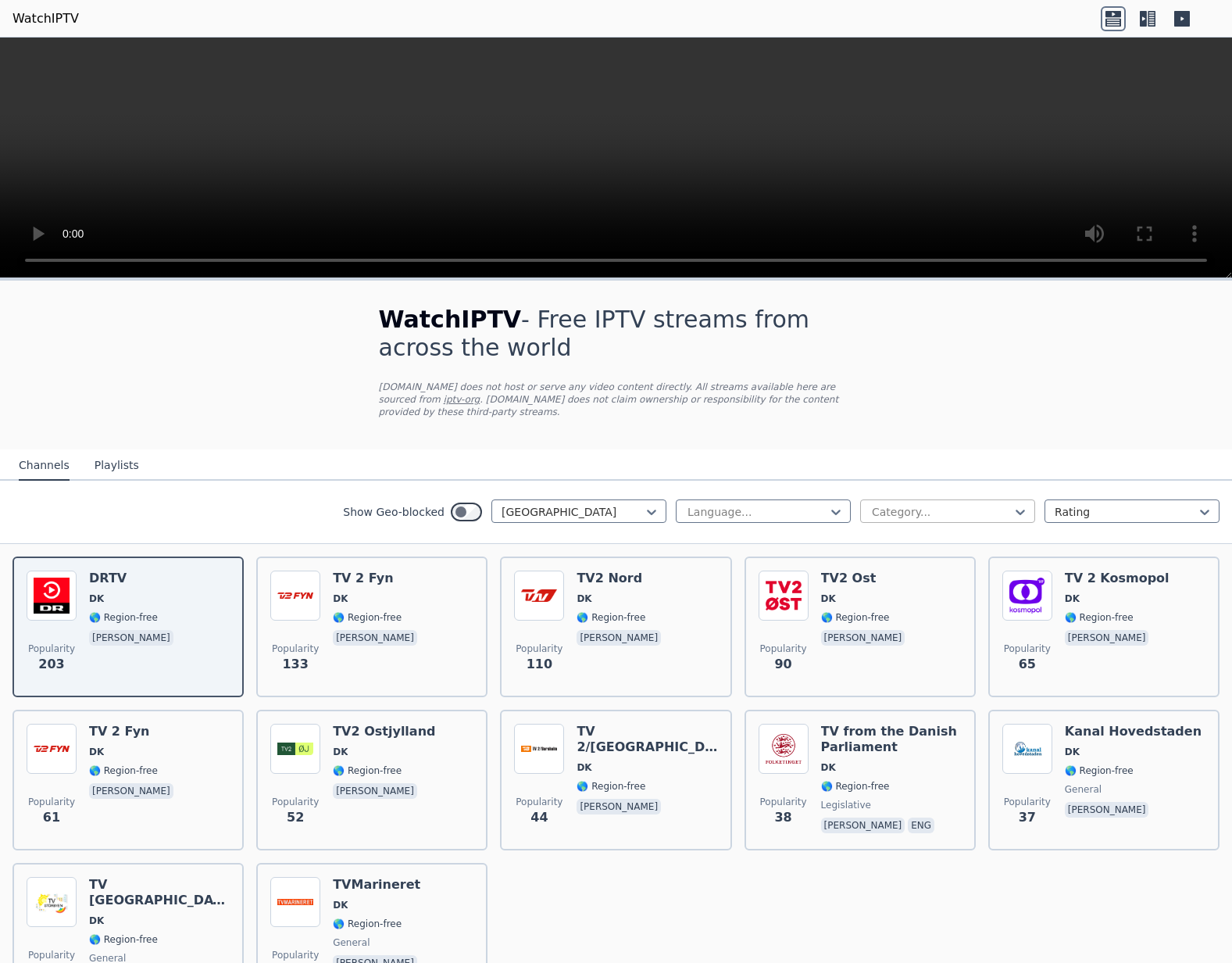
click at [924, 509] on div at bounding box center [941, 512] width 142 height 16
type input "*"
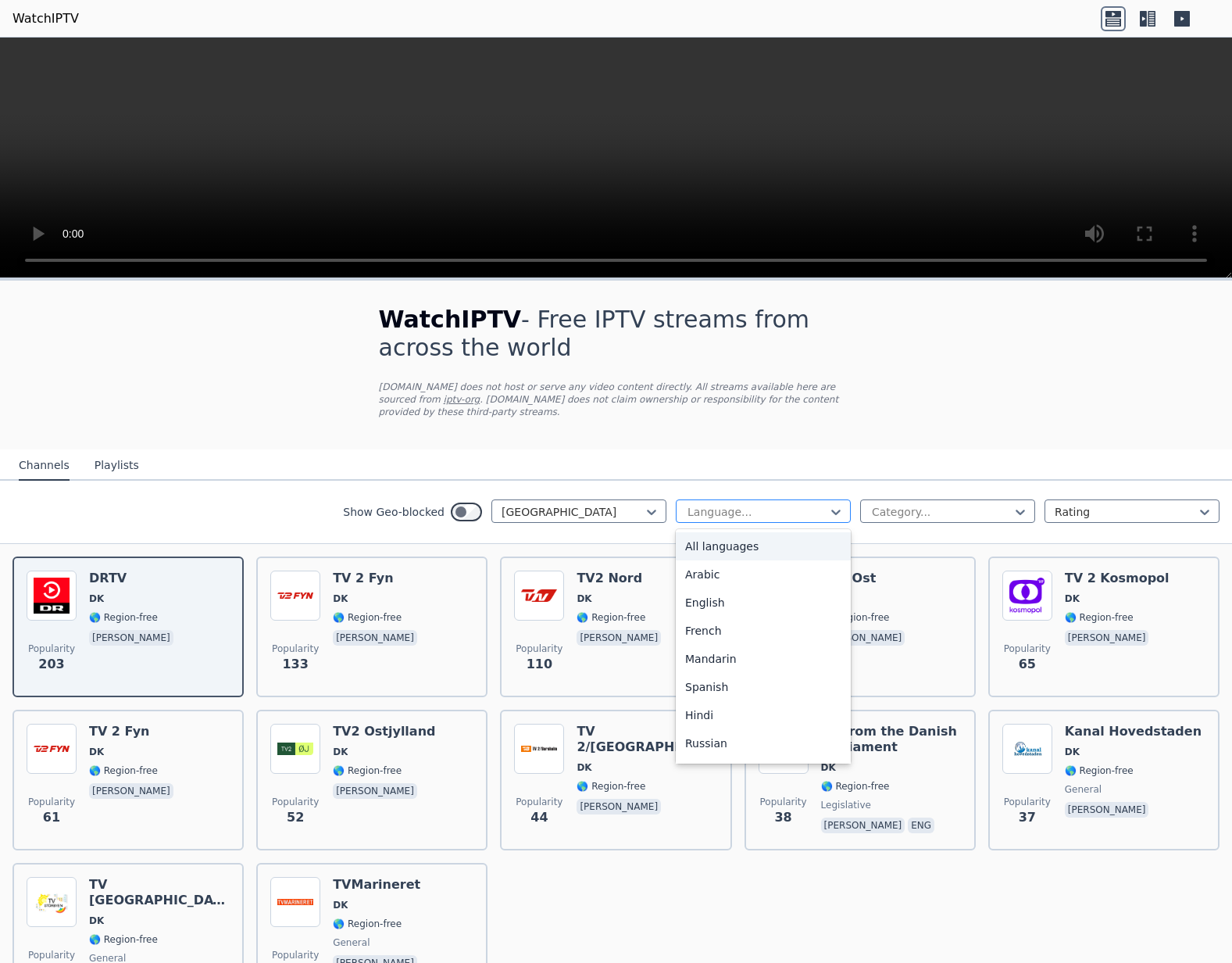
click at [769, 520] on div "Language..." at bounding box center [763, 511] width 175 height 23
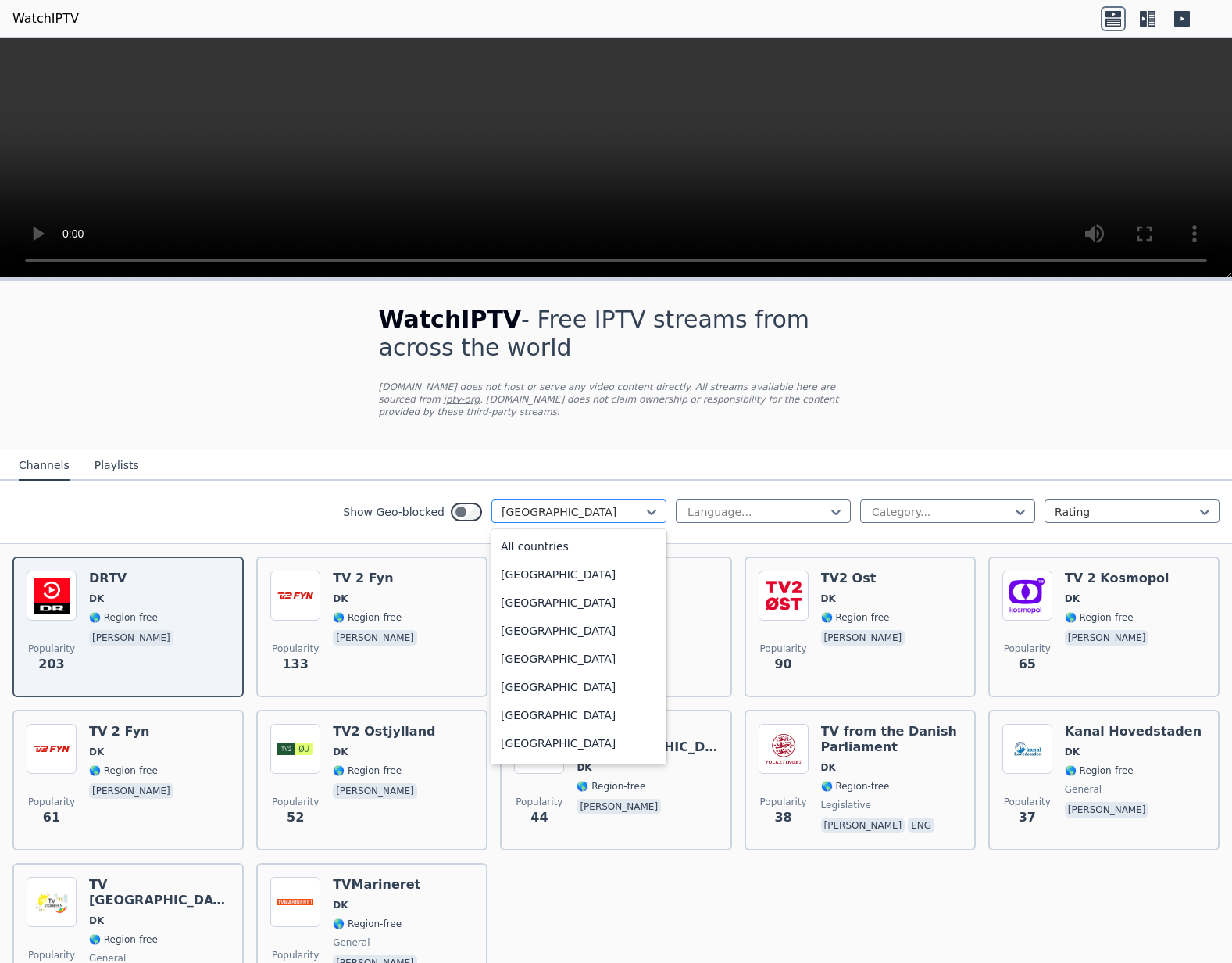
click at [586, 508] on div at bounding box center [573, 512] width 142 height 16
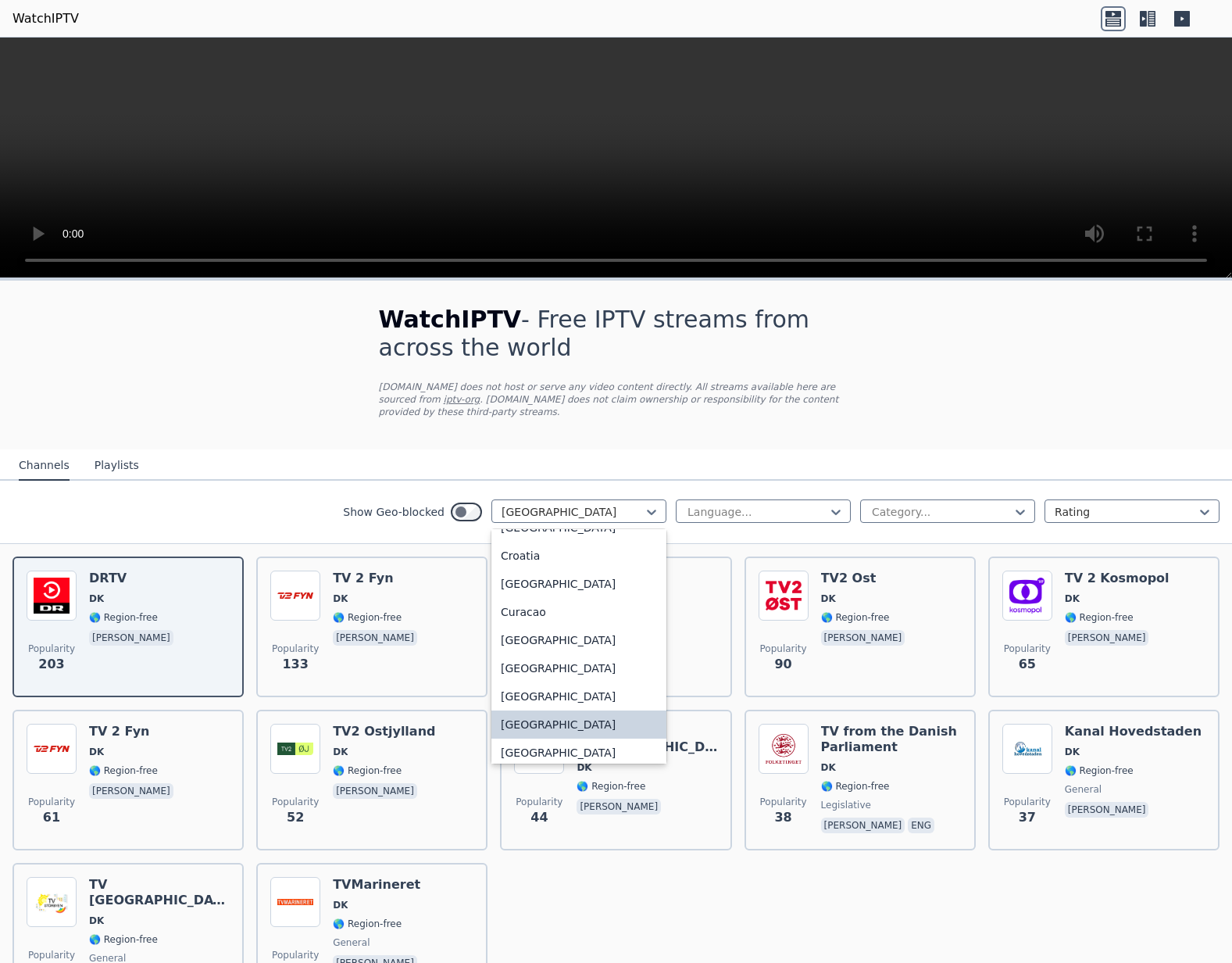
click at [343, 504] on div "Show Geo-blocked Denmark selected, 51 of 206. 206 results available. Use Up and…" at bounding box center [616, 511] width 1232 height 63
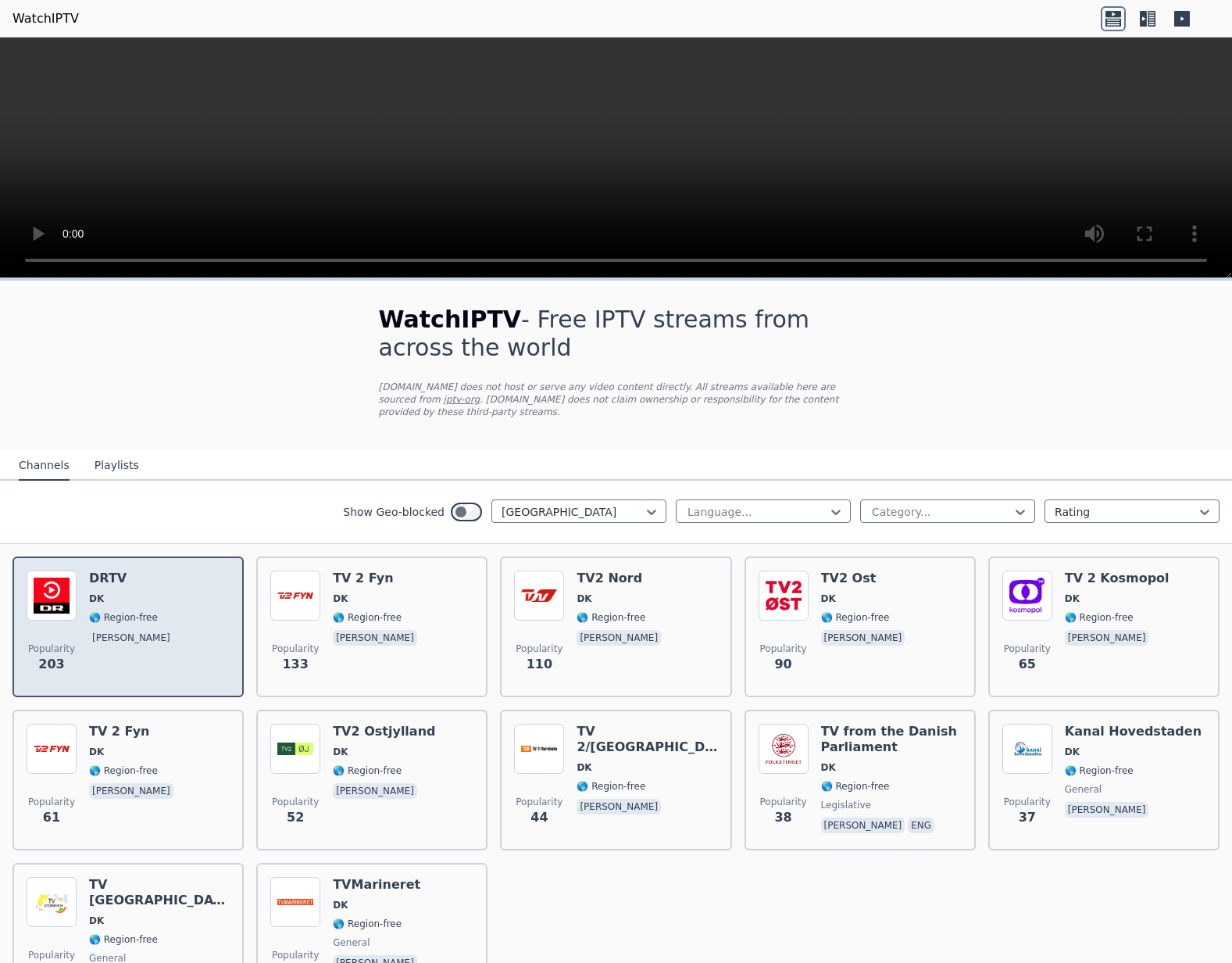
click at [143, 629] on div "DRTV DK 🌎 Region-free dan" at bounding box center [133, 626] width 88 height 112
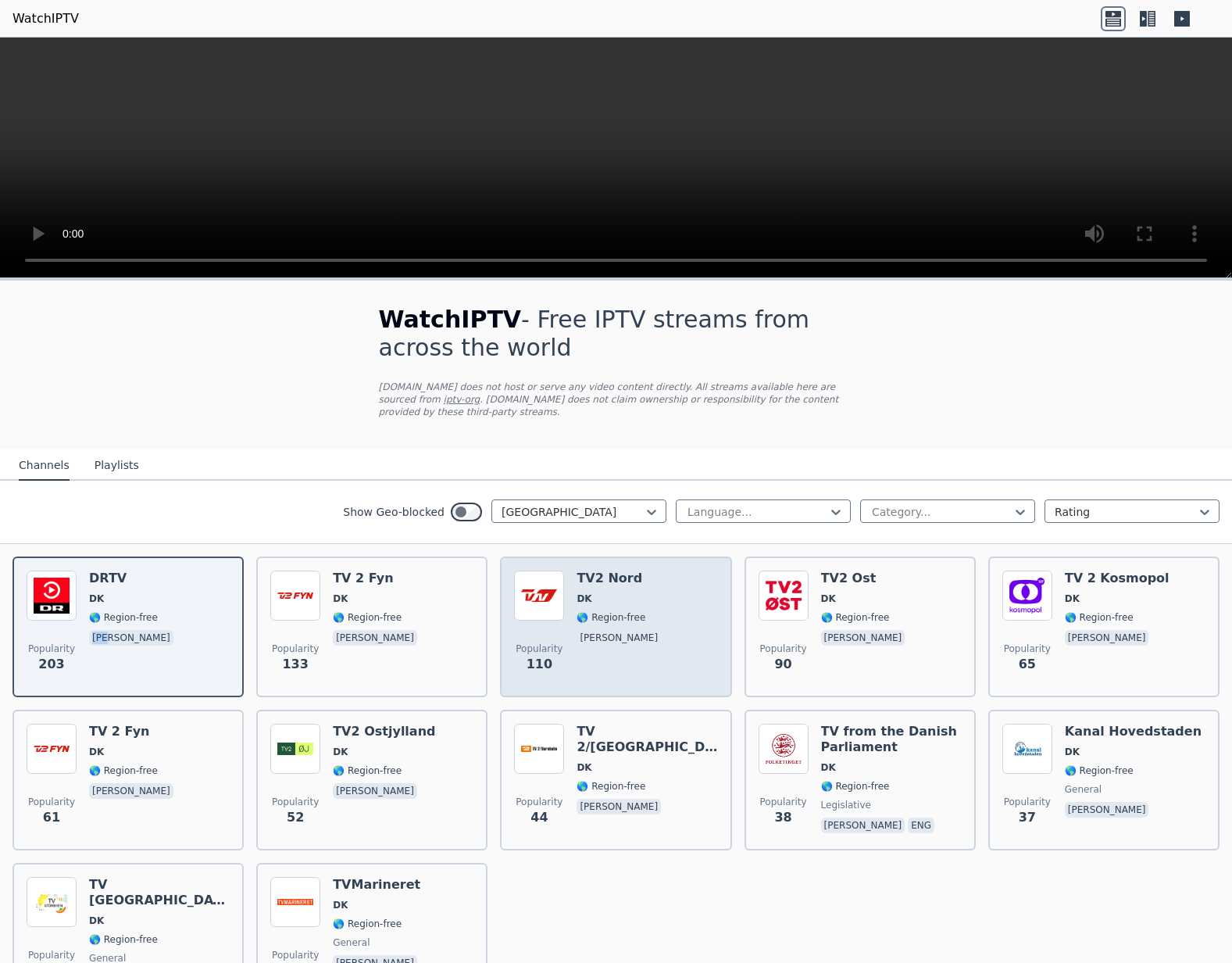
click at [555, 613] on img at bounding box center [538, 595] width 50 height 50
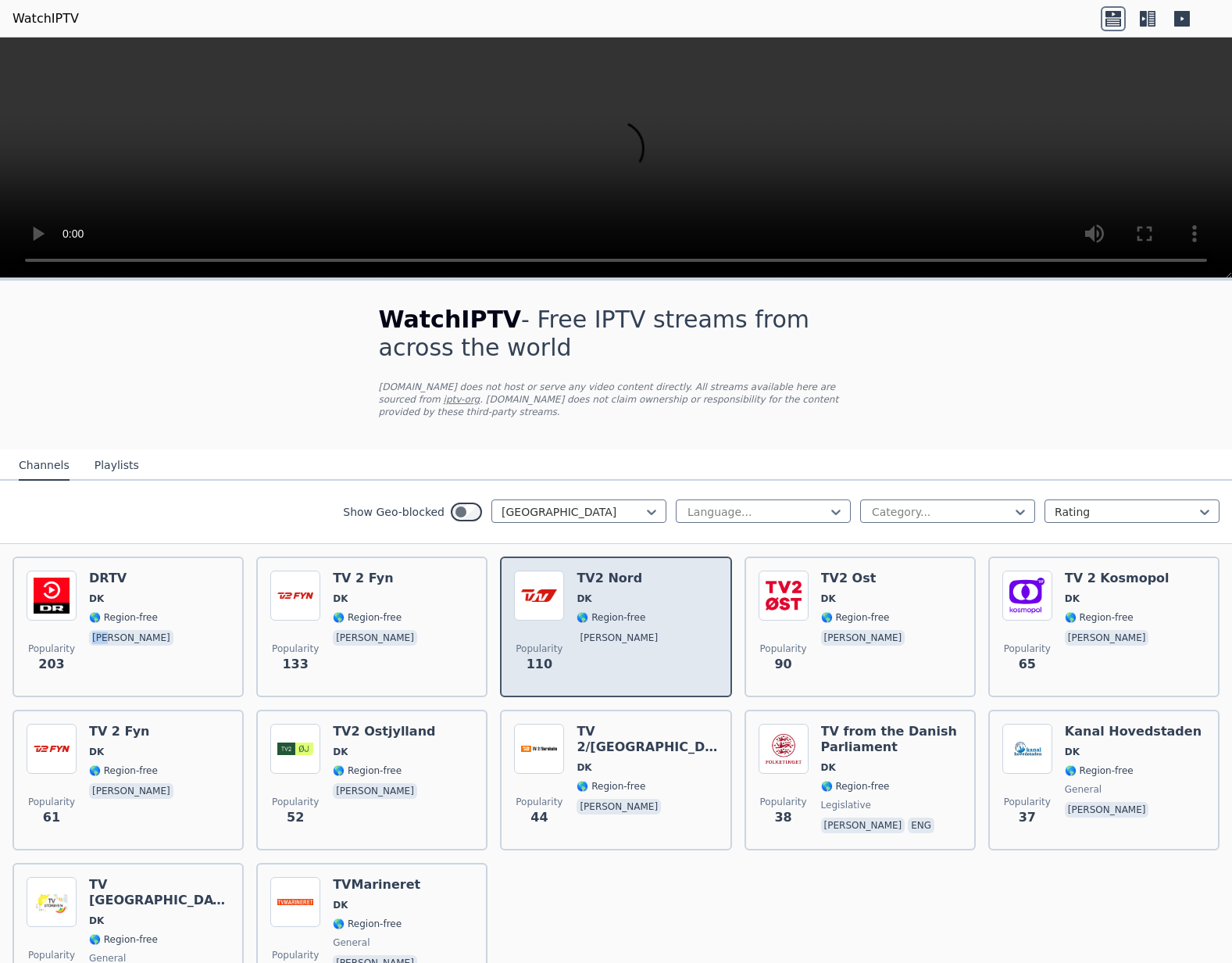
click at [556, 608] on img at bounding box center [538, 595] width 50 height 50
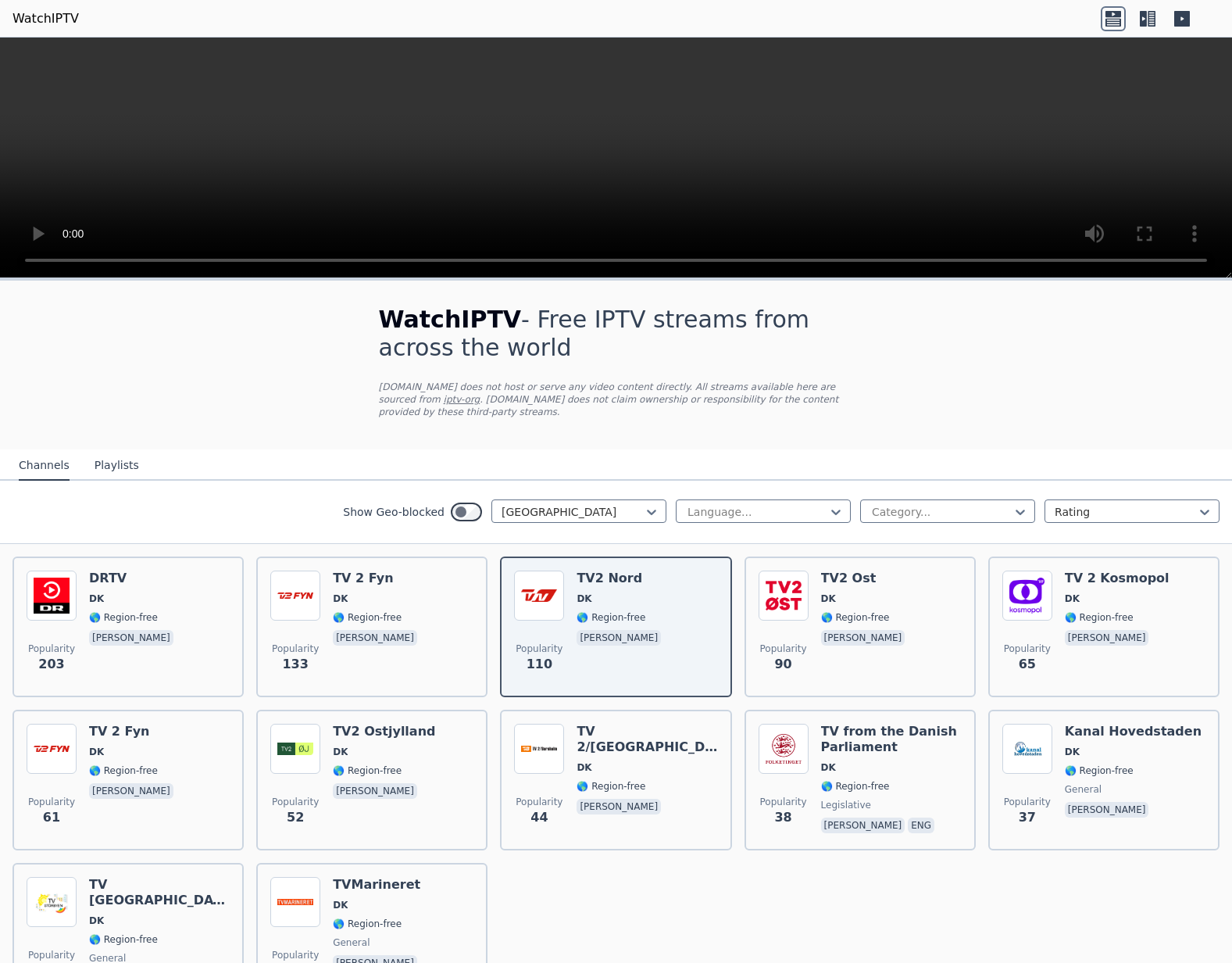
click at [1159, 26] on icon at bounding box center [1148, 19] width 25 height 25
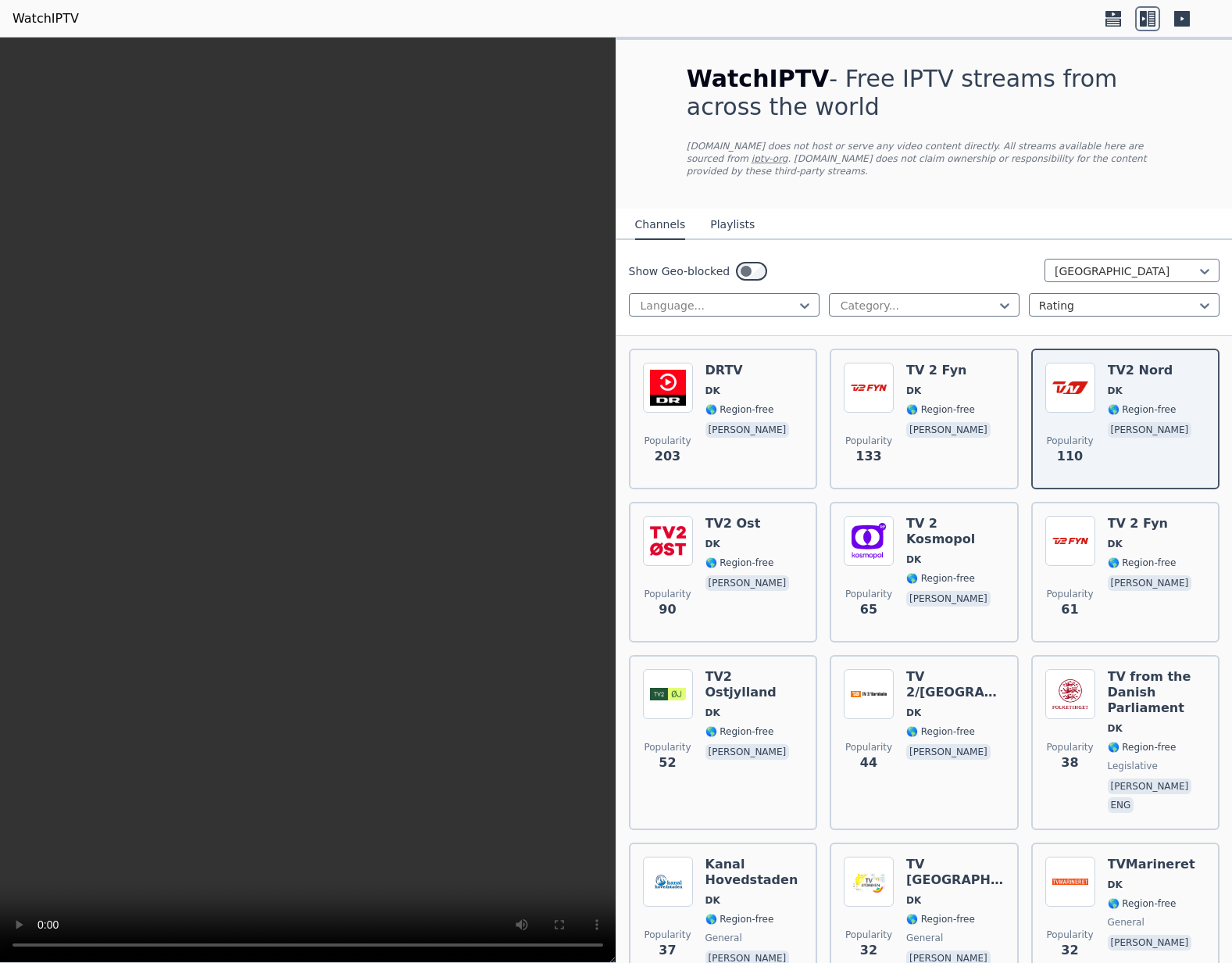
click at [758, 280] on div "Show Geo-blocked" at bounding box center [698, 271] width 139 height 25
click at [730, 233] on button "Playlists" at bounding box center [733, 224] width 45 height 29
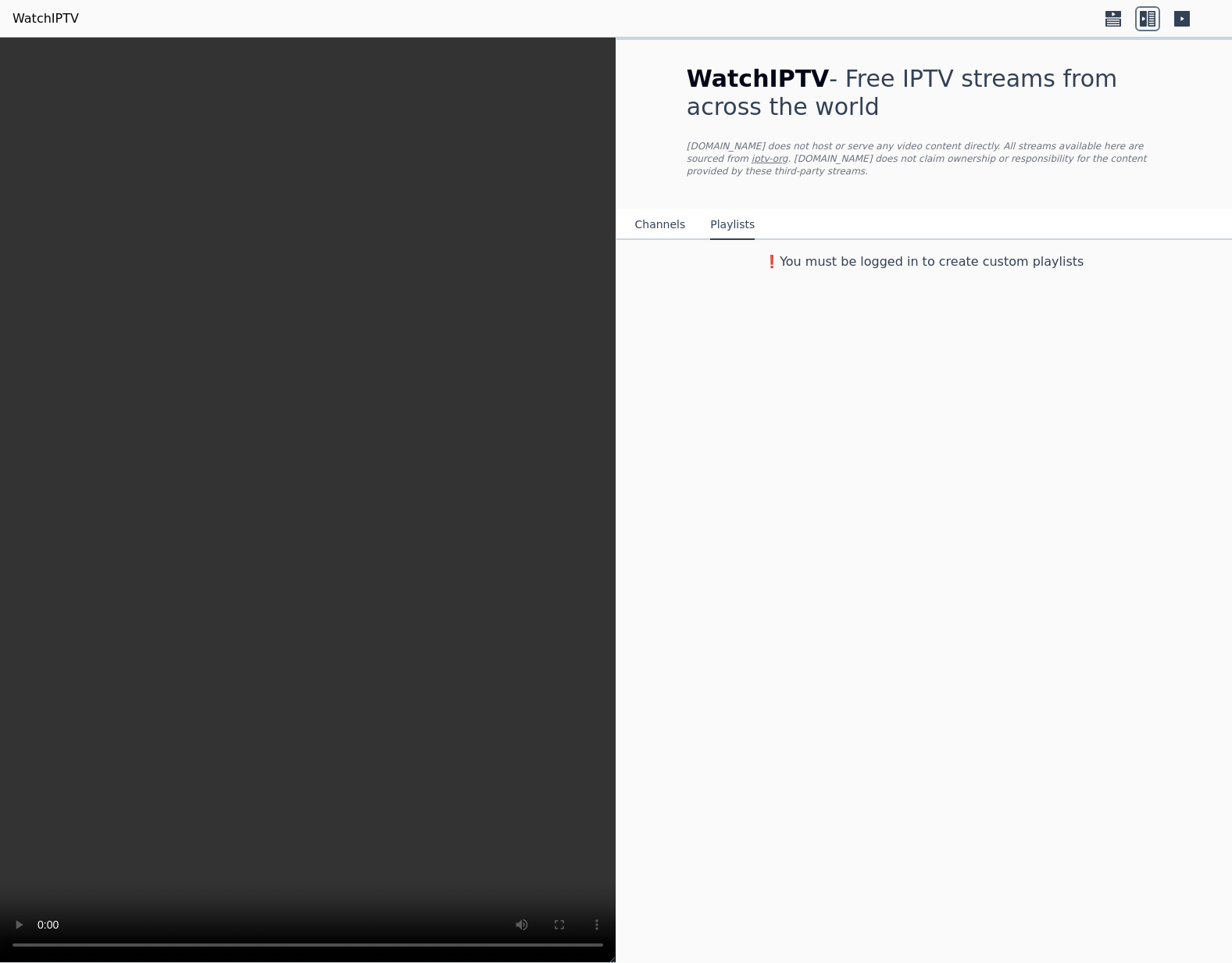
click at [634, 229] on div "Channels Playlists" at bounding box center [695, 224] width 145 height 29
click at [643, 224] on button "Channels" at bounding box center [660, 224] width 51 height 29
